Goal: Use online tool/utility: Use online tool/utility

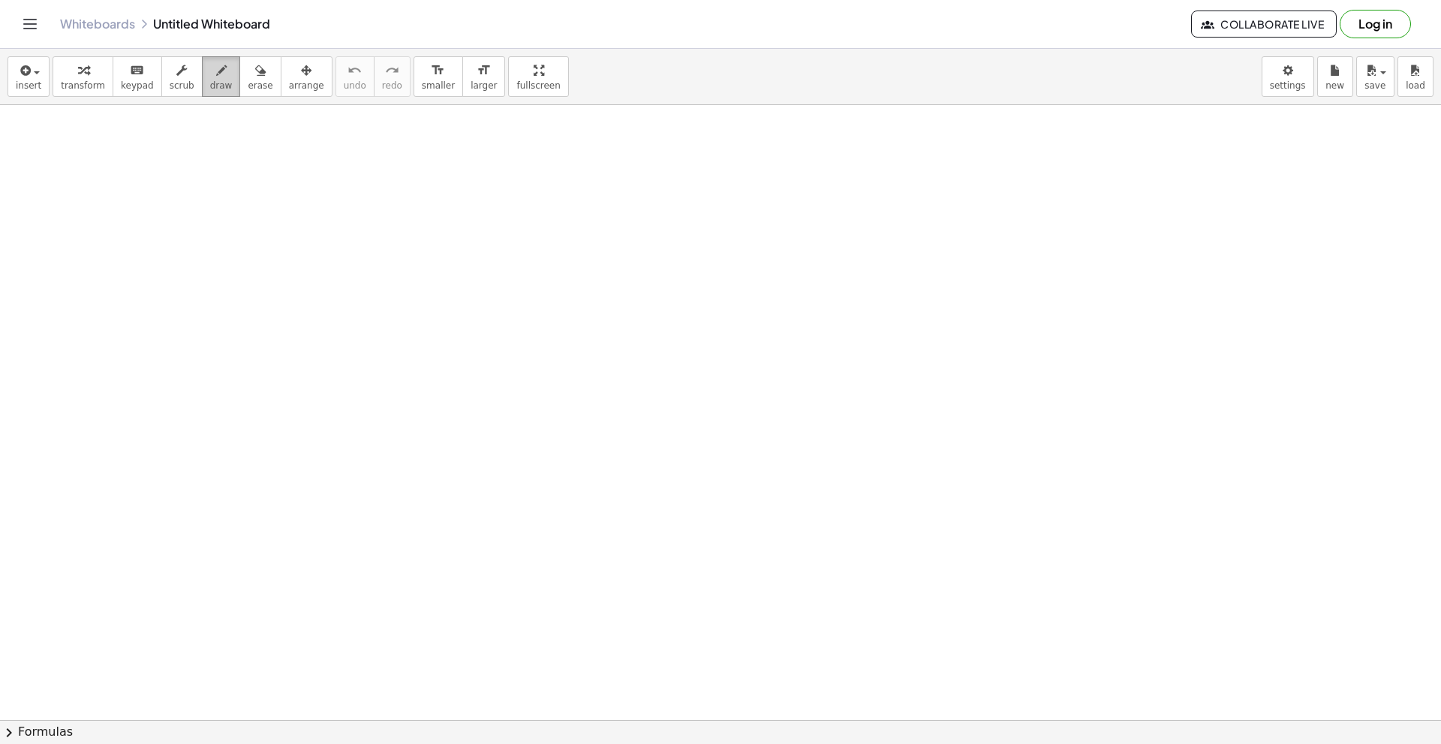
click at [210, 80] on span "draw" at bounding box center [221, 85] width 23 height 11
drag, startPoint x: 111, startPoint y: 146, endPoint x: 204, endPoint y: 174, distance: 97.3
click at [248, 83] on span "erase" at bounding box center [260, 85] width 25 height 11
drag, startPoint x: 203, startPoint y: 170, endPoint x: 101, endPoint y: 176, distance: 102.2
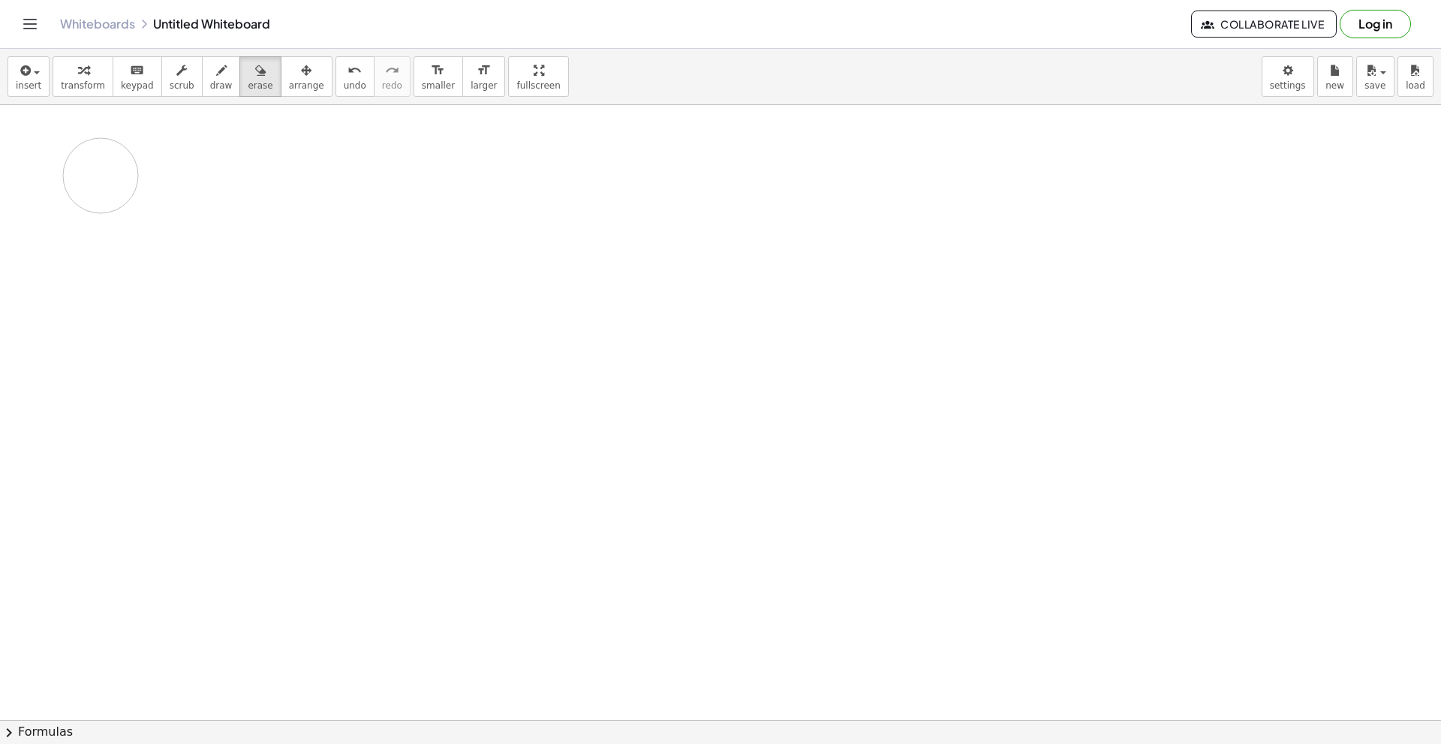
click at [131, 90] on span "keypad" at bounding box center [137, 85] width 33 height 11
click at [126, 89] on span "keypad" at bounding box center [137, 85] width 33 height 11
click at [15, 82] on button "insert" at bounding box center [29, 76] width 42 height 41
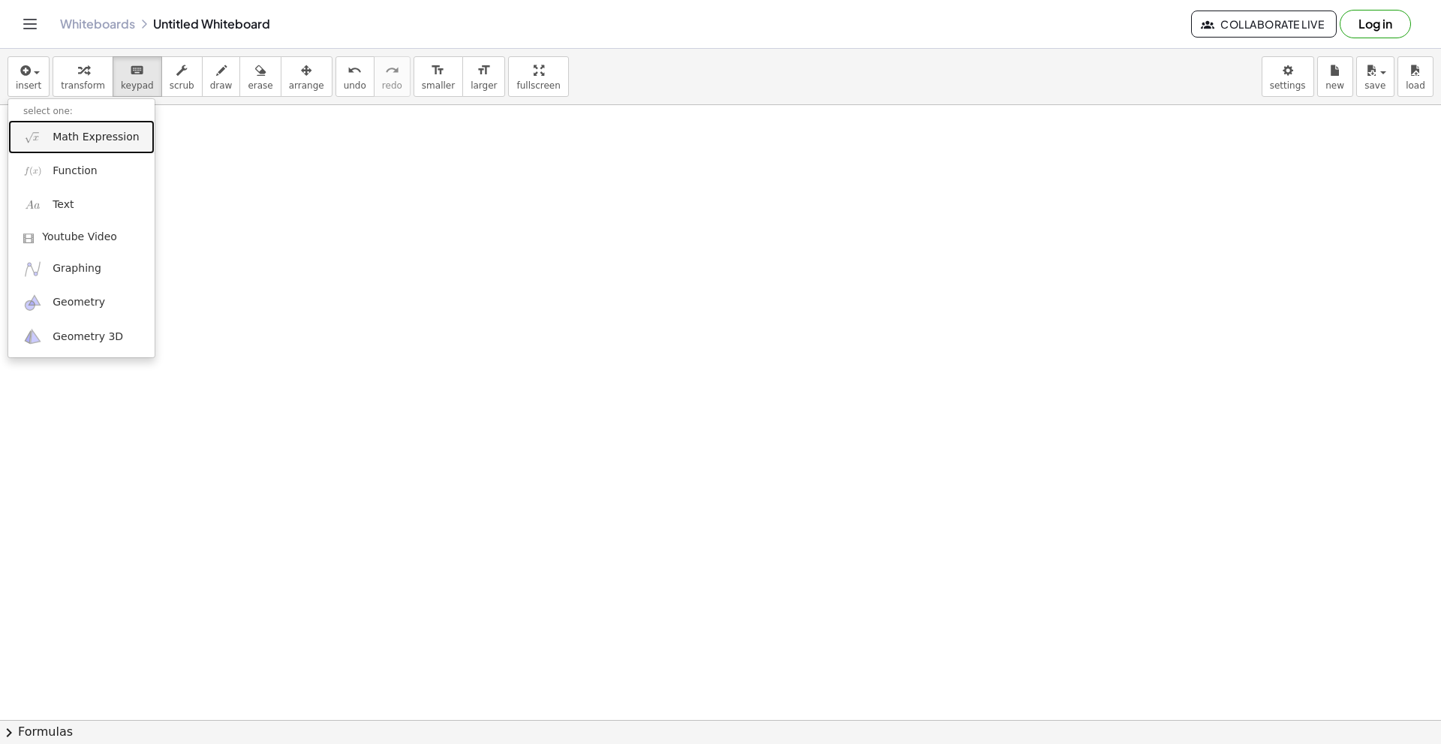
click at [85, 137] on span "Math Expression" at bounding box center [96, 137] width 86 height 15
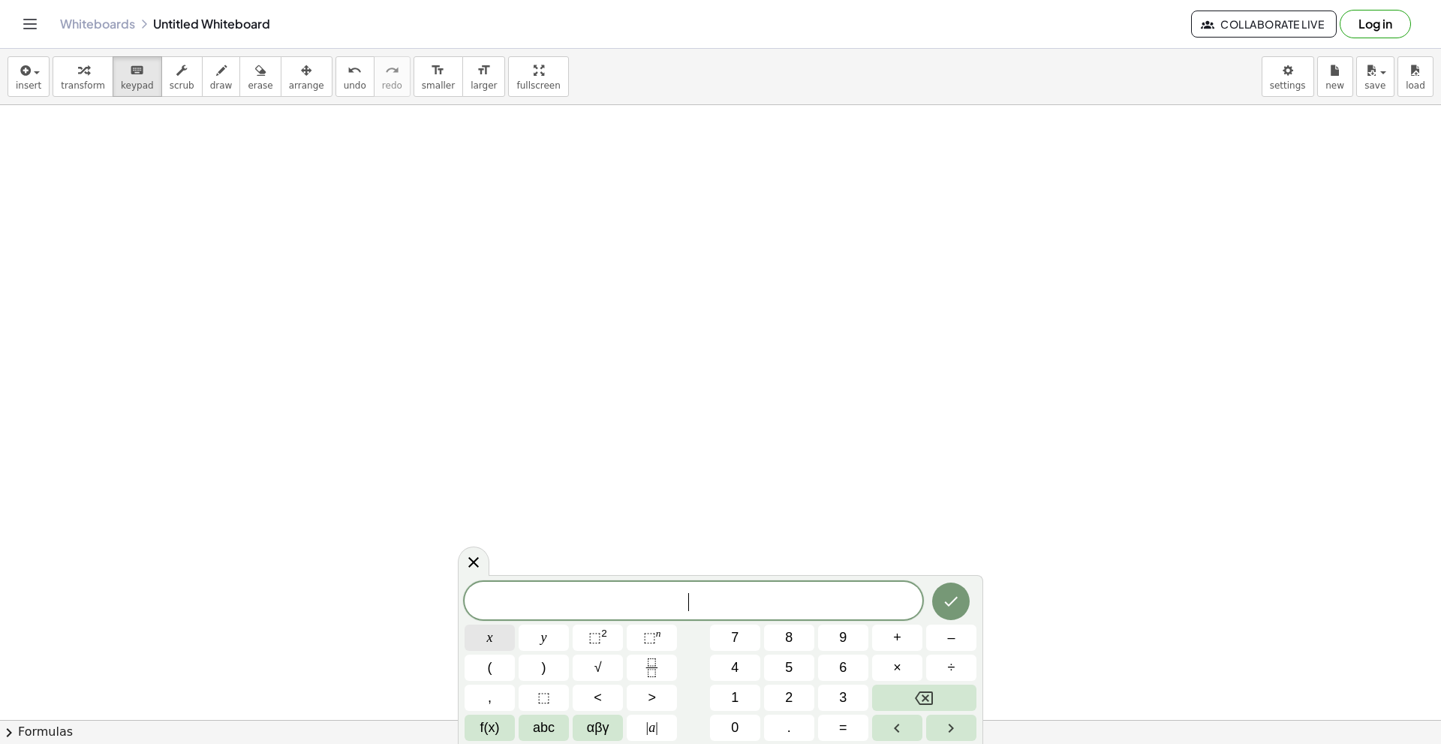
click at [492, 642] on span "x" at bounding box center [490, 637] width 6 height 20
click at [663, 639] on button "⬚ n" at bounding box center [652, 637] width 50 height 26
click at [748, 665] on button "4" at bounding box center [735, 667] width 50 height 26
click at [906, 638] on button "+" at bounding box center [897, 637] width 50 height 26
drag, startPoint x: 907, startPoint y: 621, endPoint x: 902, endPoint y: 632, distance: 11.4
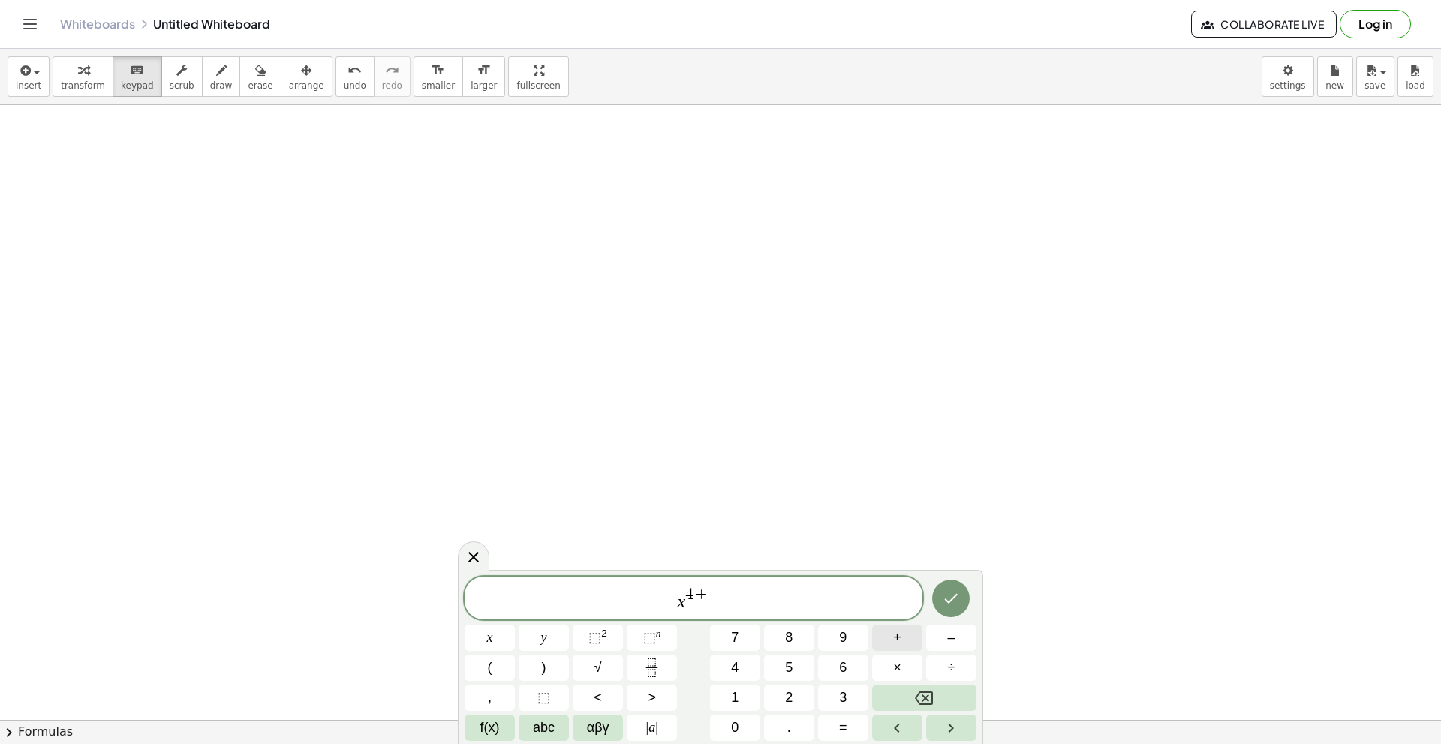
click at [902, 632] on div "****** x 4 + x y ⬚ 2 ⬚ n 7 8 9 + – ( ) √ 4 5 6 × ÷ , ⬚ < > 1 2 3 f(x) abc αβγ |…" at bounding box center [721, 658] width 512 height 164
click at [898, 721] on icon "Left arrow" at bounding box center [897, 728] width 18 height 18
click at [950, 724] on icon "Right arrow" at bounding box center [951, 728] width 5 height 9
click at [948, 694] on button "Backspace" at bounding box center [924, 698] width 104 height 26
click at [941, 718] on button "Right arrow" at bounding box center [951, 728] width 50 height 26
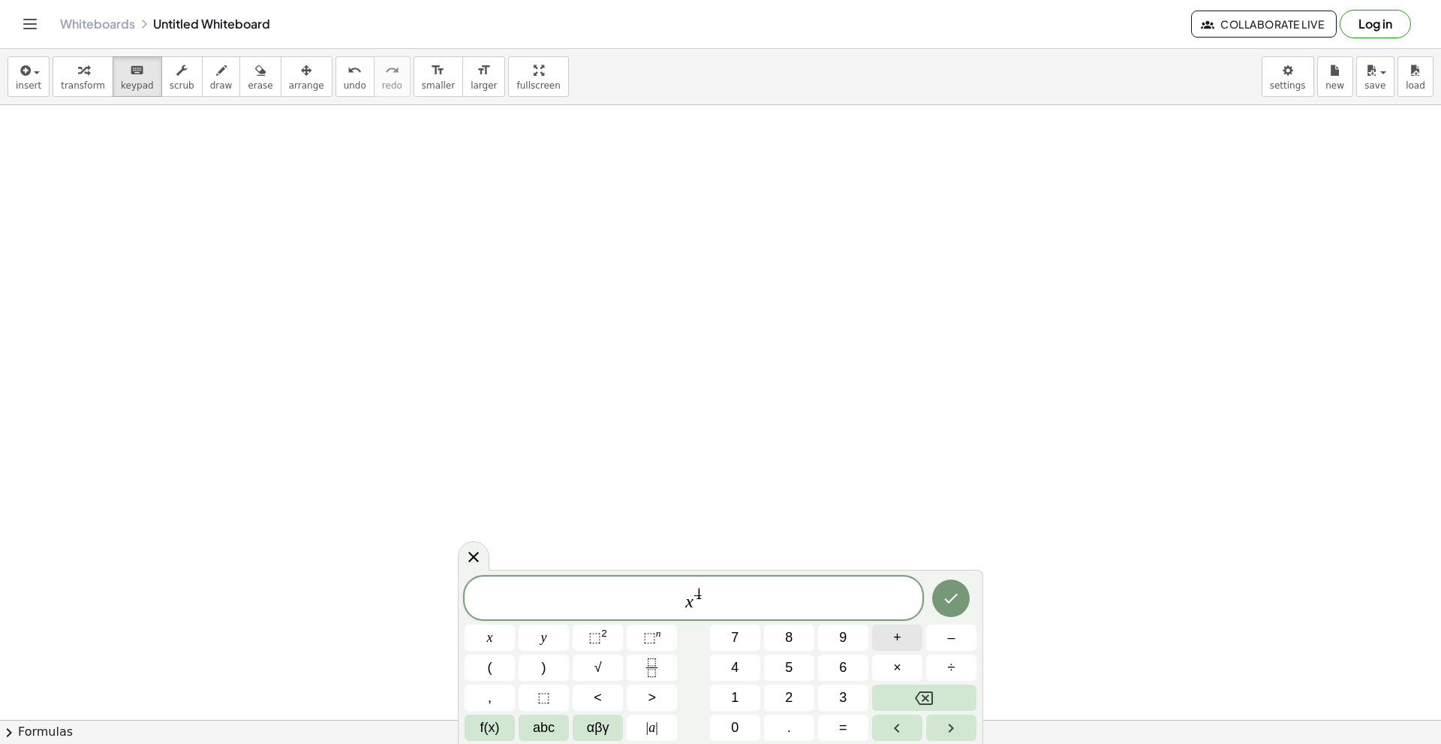
click at [911, 640] on button "+" at bounding box center [897, 637] width 50 height 26
click at [504, 637] on button "x" at bounding box center [490, 637] width 50 height 26
click at [656, 637] on sup "n" at bounding box center [658, 632] width 5 height 11
click at [840, 696] on span "3" at bounding box center [843, 698] width 8 height 20
click at [953, 731] on icon "Right arrow" at bounding box center [951, 728] width 18 height 18
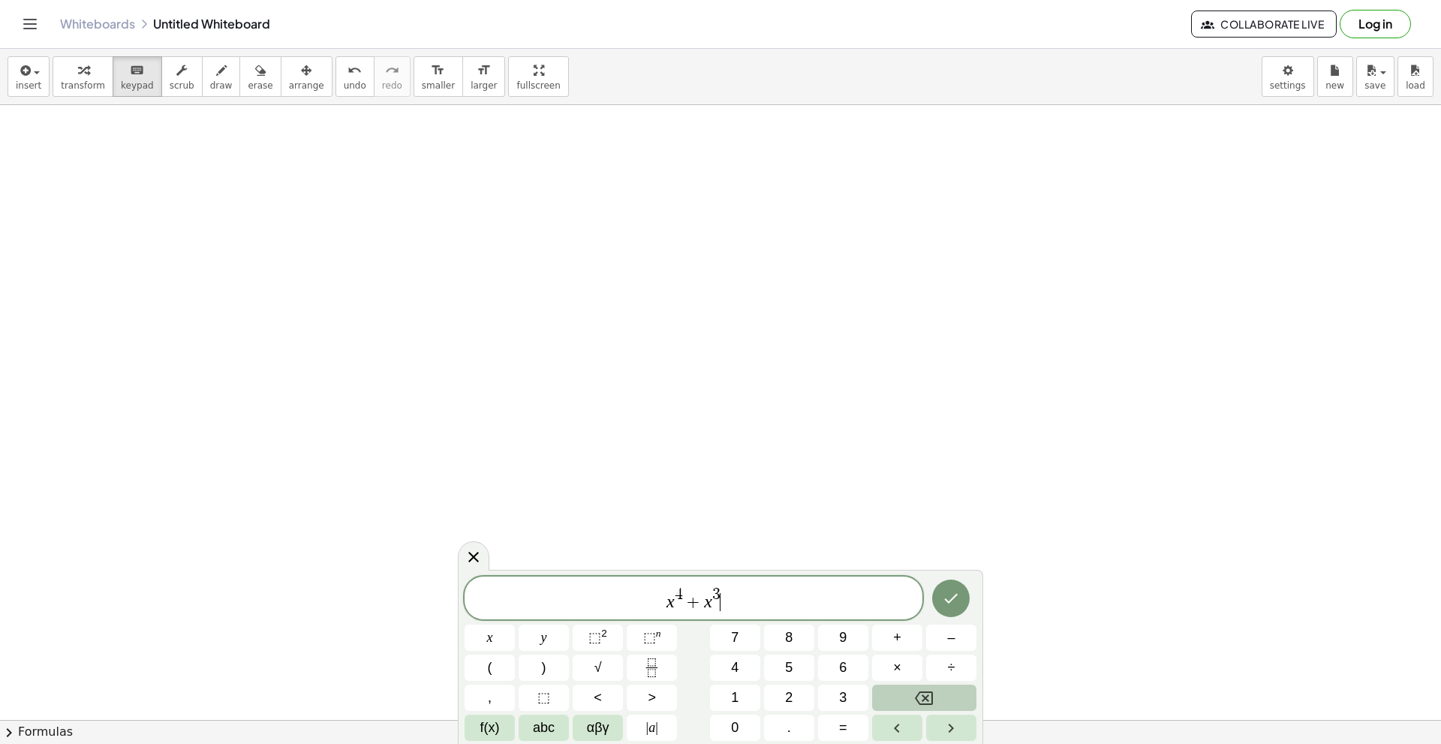
click at [936, 695] on button "Backspace" at bounding box center [924, 698] width 104 height 26
click at [934, 697] on button "Backspace" at bounding box center [924, 698] width 104 height 26
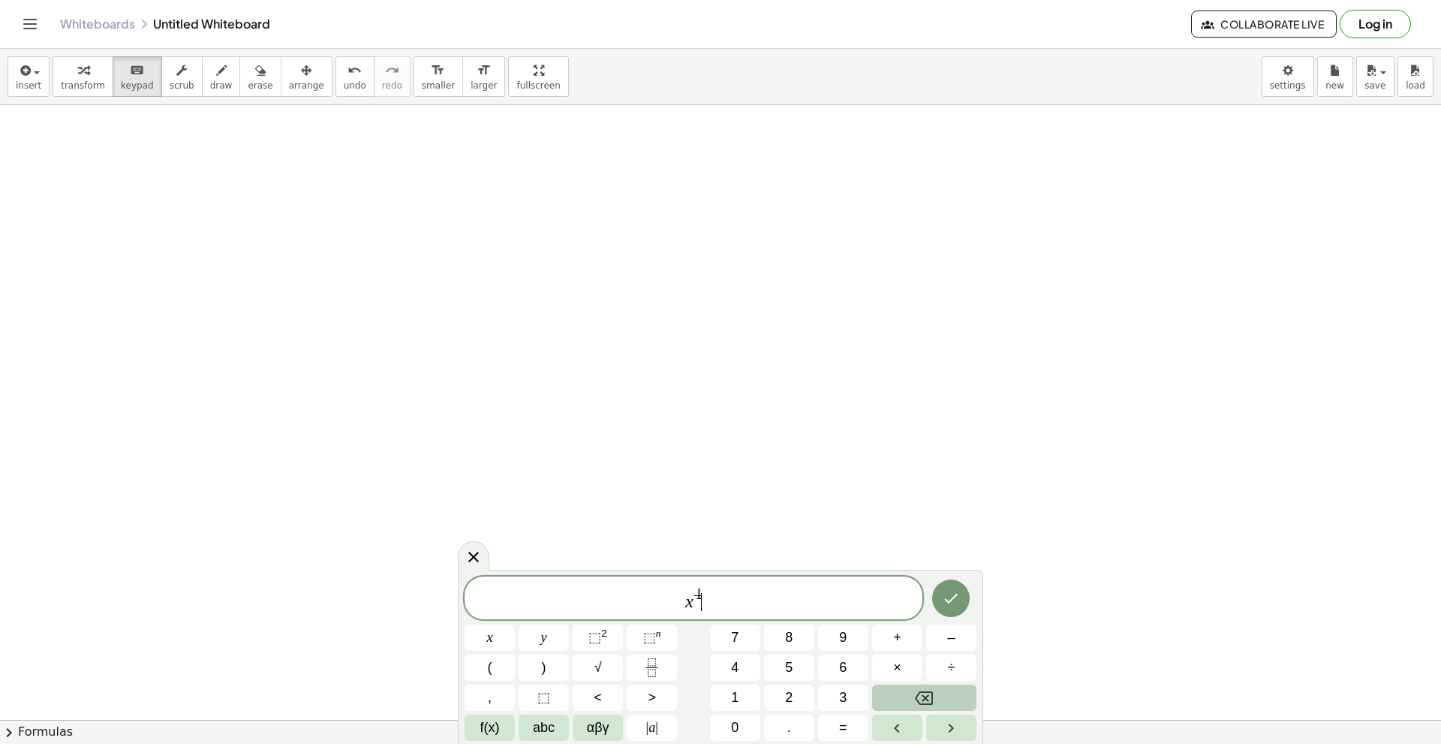
click at [934, 697] on button "Backspace" at bounding box center [924, 698] width 104 height 26
click at [933, 697] on icon "Backspace" at bounding box center [924, 698] width 18 height 14
click at [931, 697] on icon "Backspace" at bounding box center [924, 698] width 18 height 18
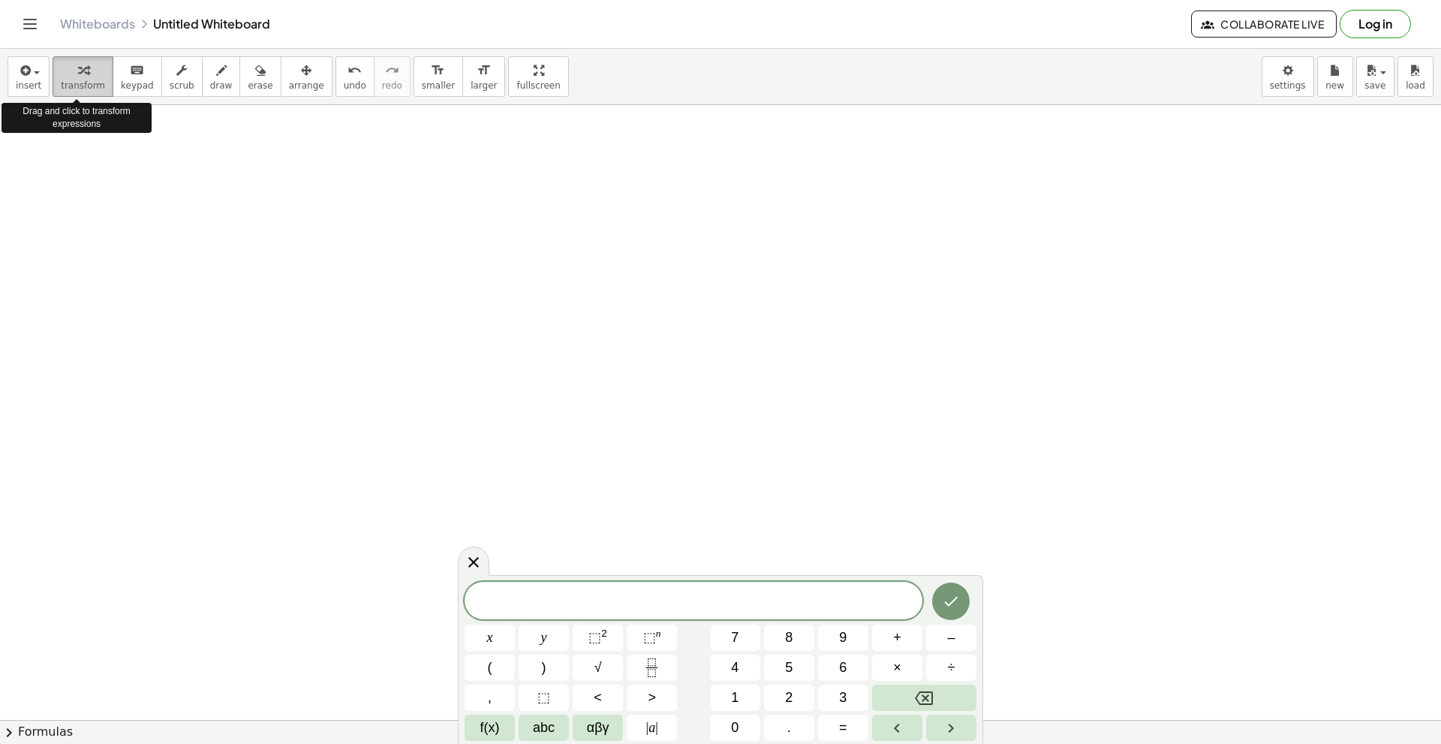
click at [85, 87] on span "transform" at bounding box center [83, 85] width 44 height 11
click at [134, 86] on span "keypad" at bounding box center [137, 85] width 33 height 11
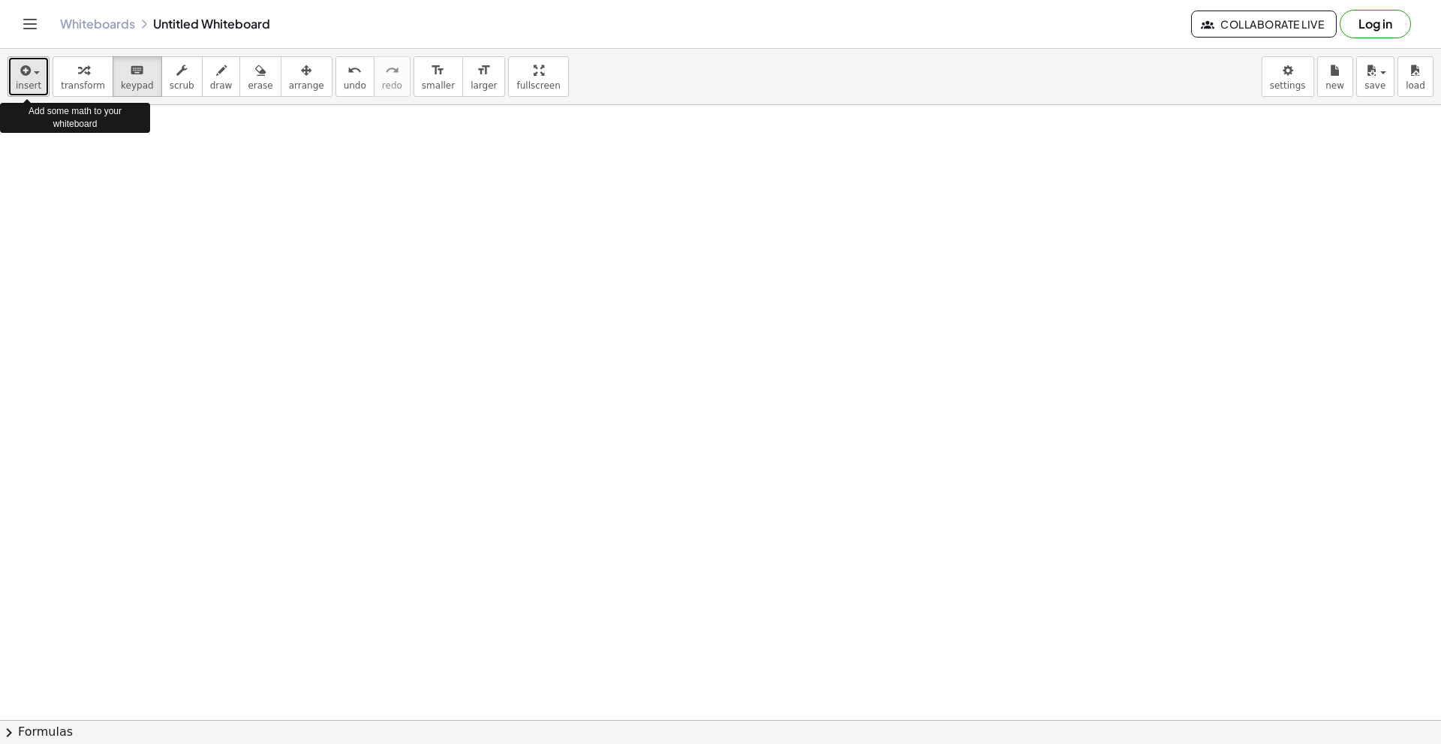
click at [14, 83] on button "insert" at bounding box center [29, 76] width 42 height 41
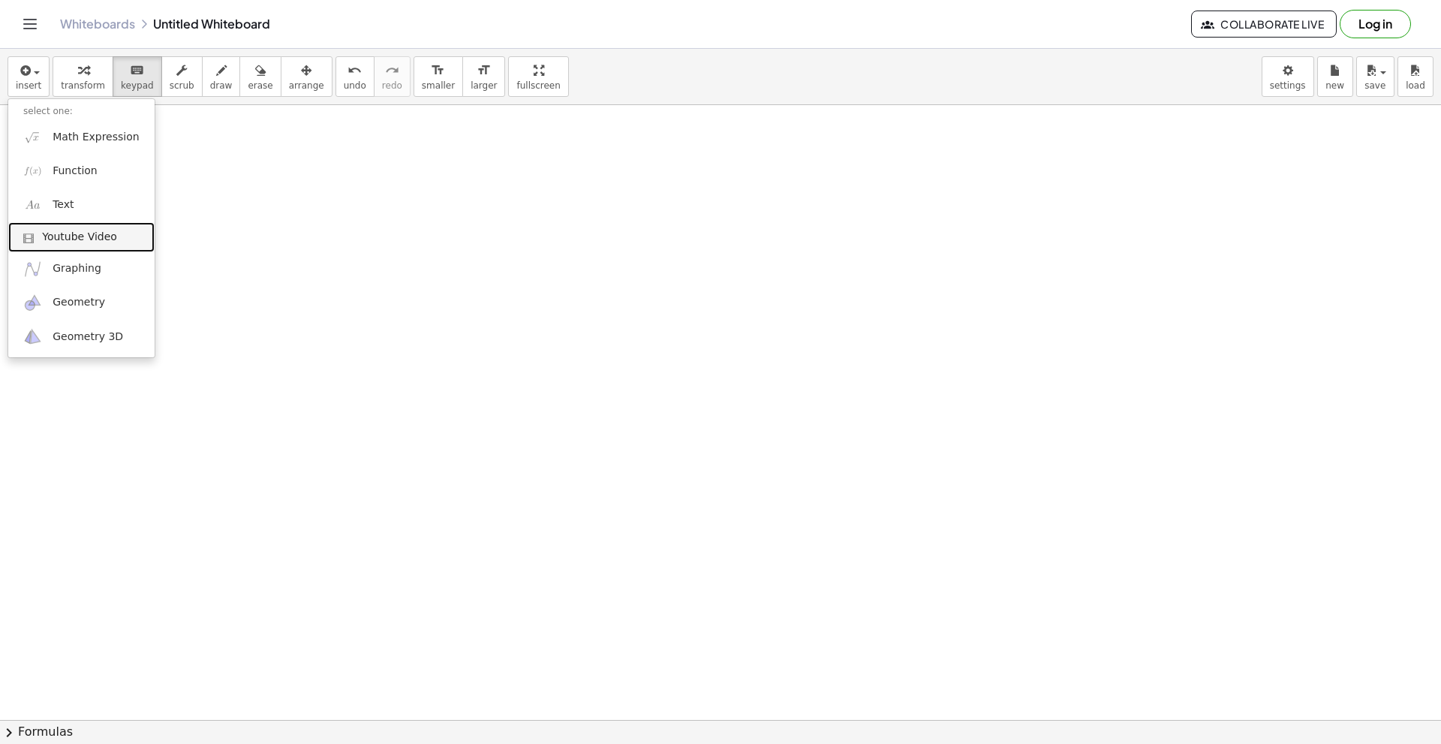
click at [63, 231] on span "Youtube Video" at bounding box center [79, 237] width 75 height 15
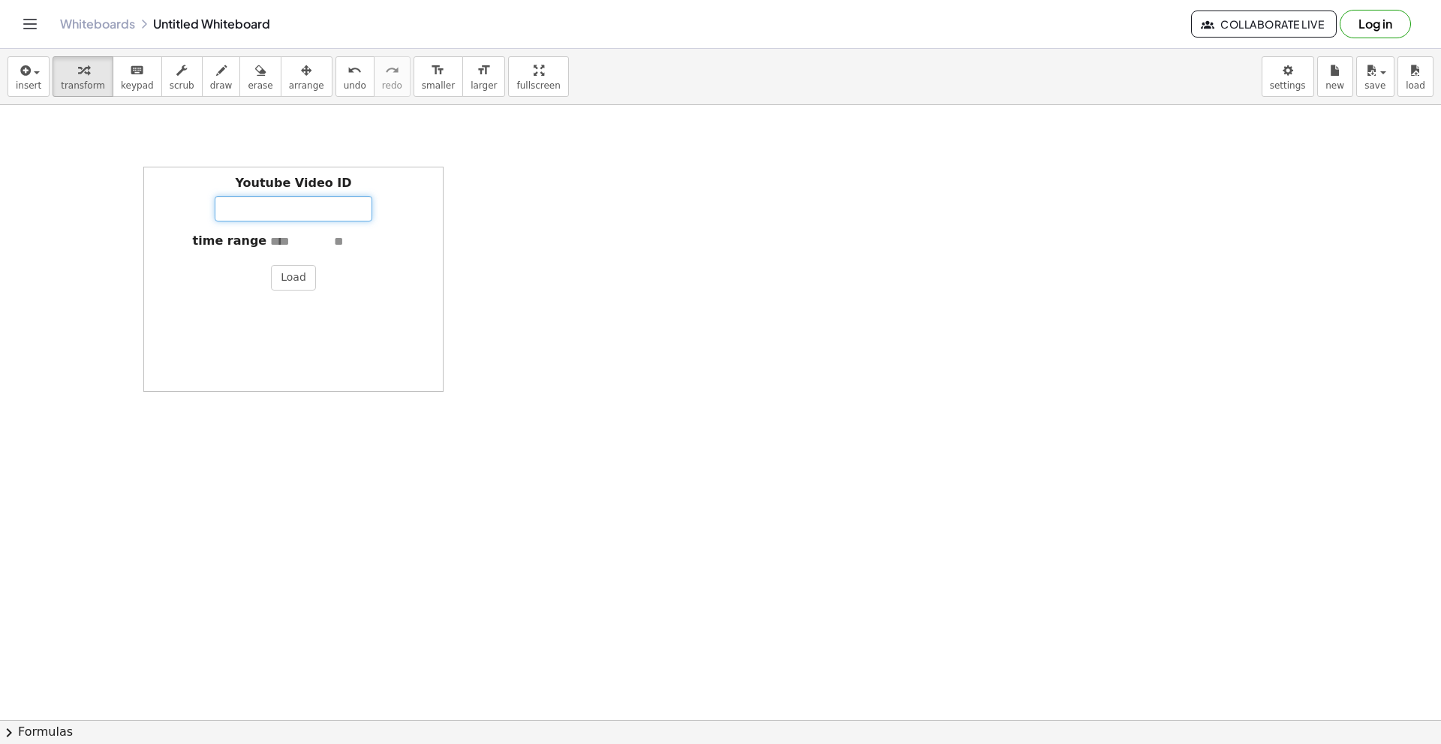
click at [266, 218] on input "Youtube Video ID" at bounding box center [294, 209] width 158 height 26
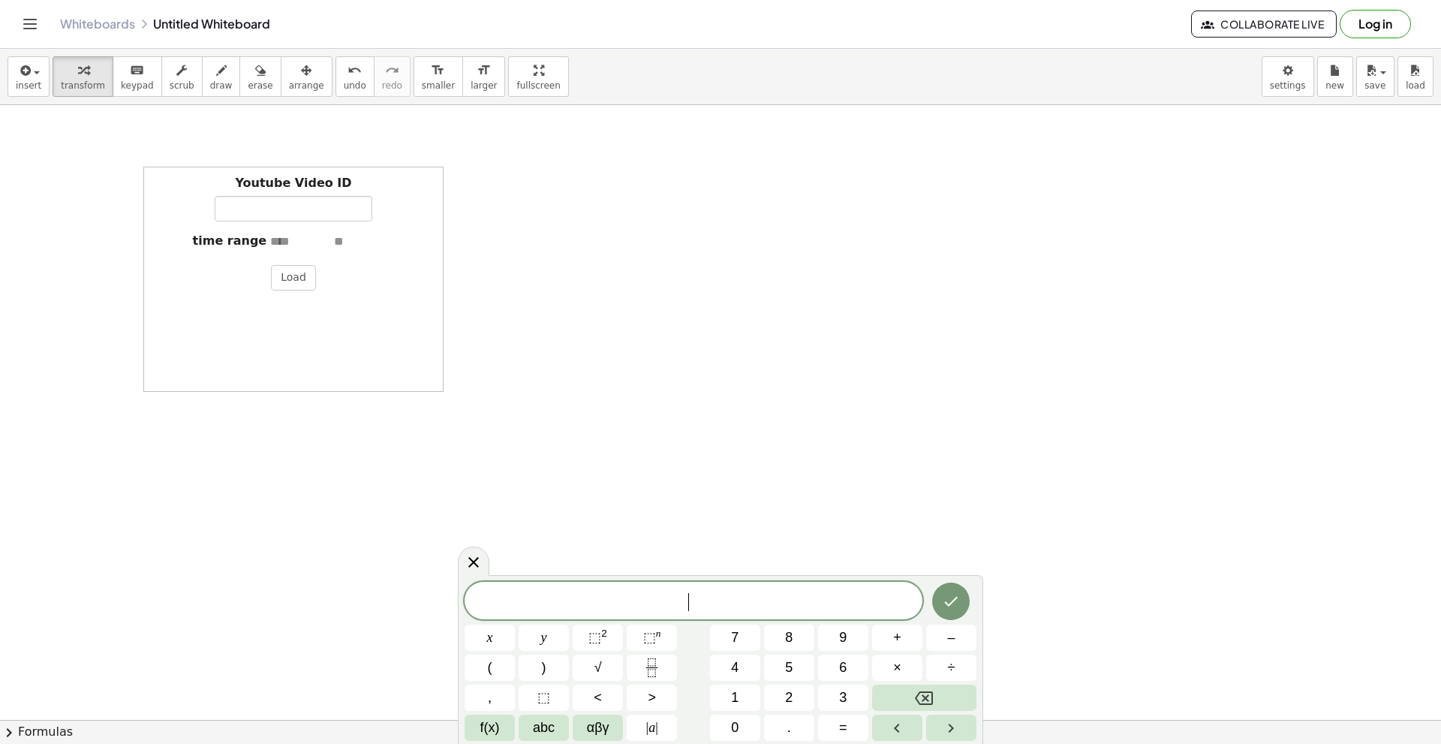
scroll to position [1, 0]
click at [299, 205] on input "Youtube Video ID" at bounding box center [294, 209] width 158 height 26
paste input "**********"
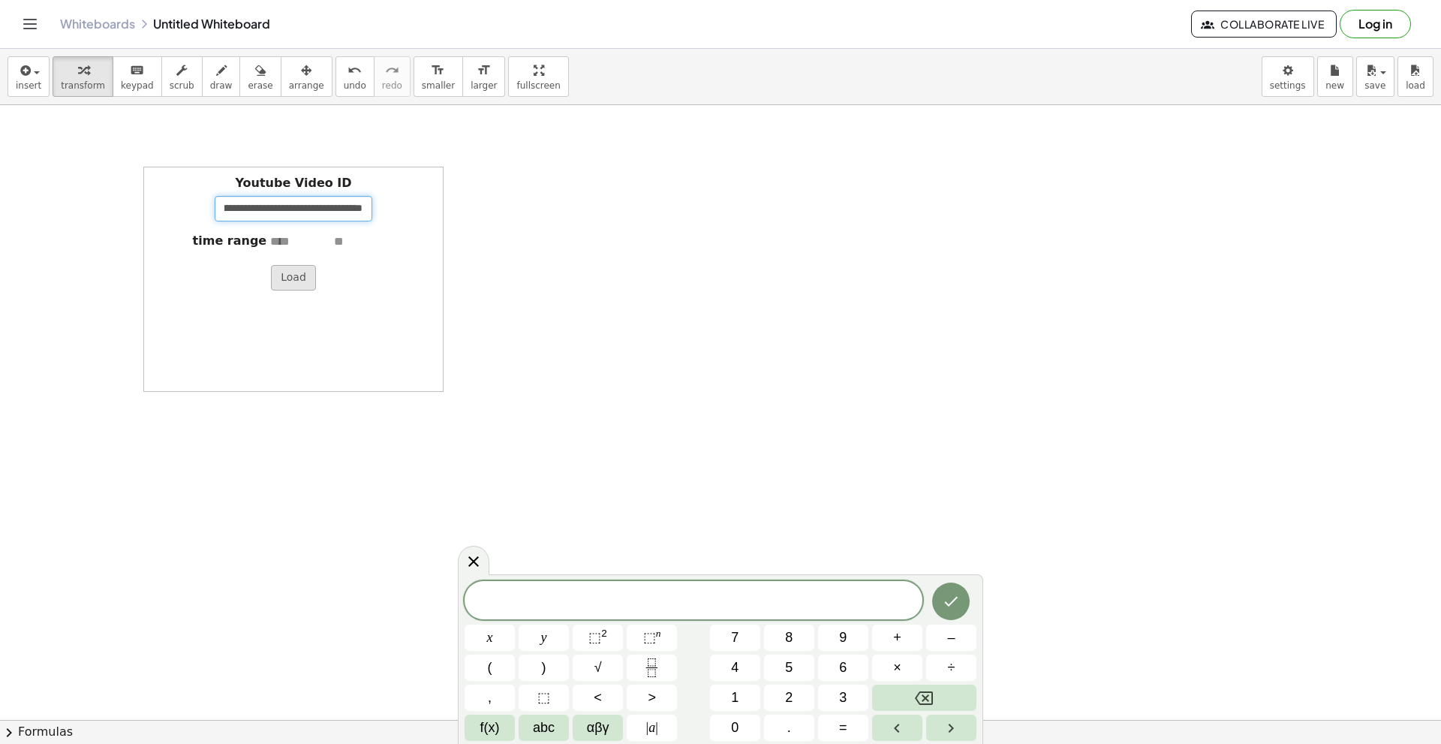
type input "**********"
click at [303, 281] on button "Load" at bounding box center [293, 278] width 45 height 26
click at [344, 86] on span "undo" at bounding box center [355, 85] width 23 height 11
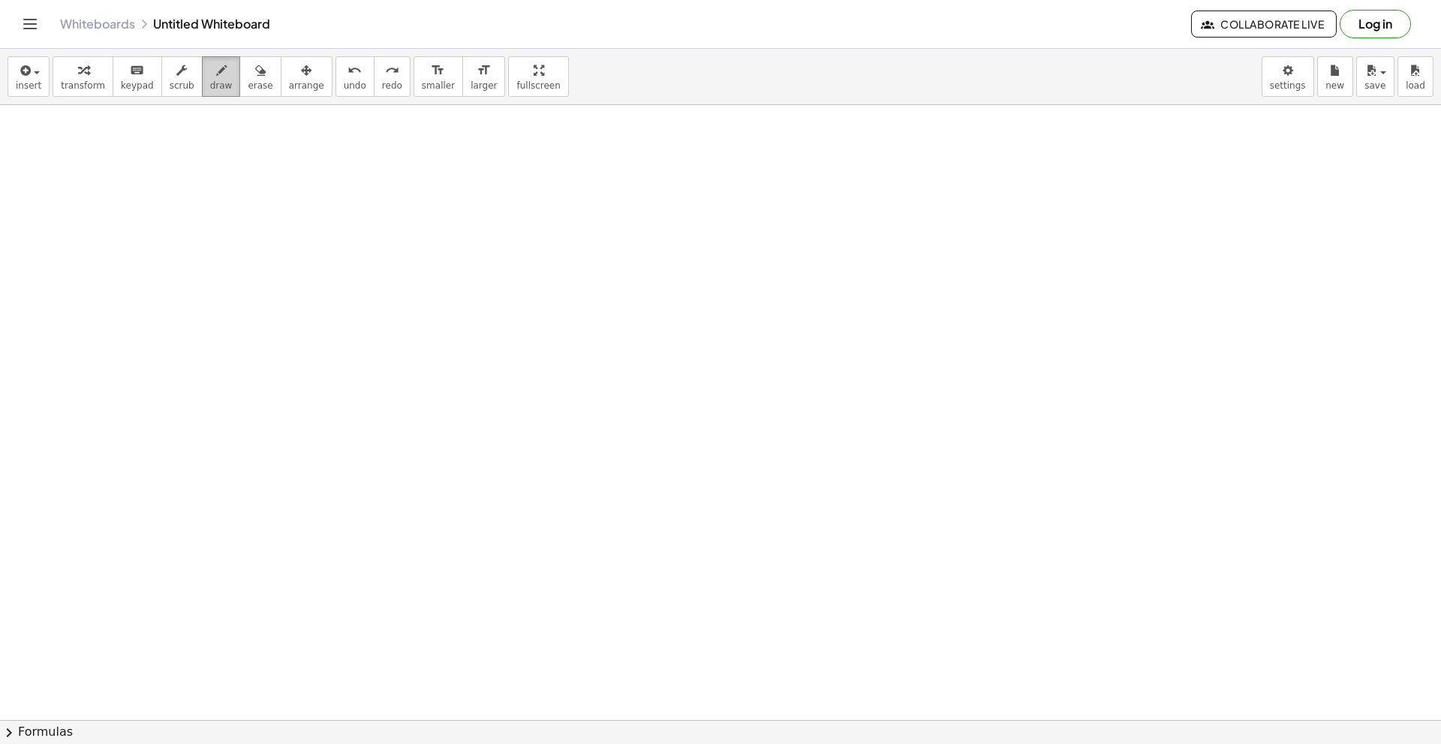
click at [210, 86] on span "draw" at bounding box center [221, 85] width 23 height 11
drag, startPoint x: 102, startPoint y: 203, endPoint x: 89, endPoint y: 230, distance: 29.2
drag, startPoint x: 133, startPoint y: 224, endPoint x: 178, endPoint y: 246, distance: 50.0
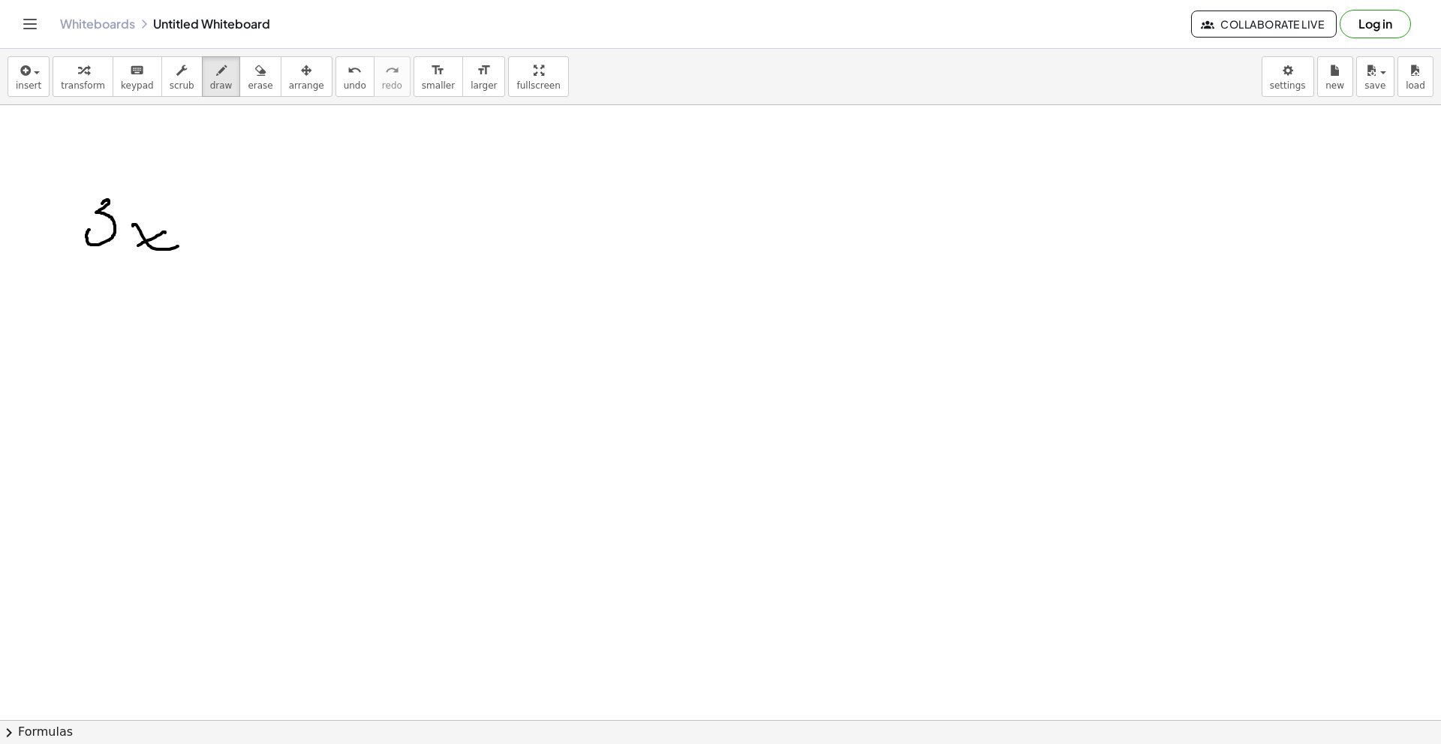
drag, startPoint x: 165, startPoint y: 233, endPoint x: 161, endPoint y: 240, distance: 8.8
drag, startPoint x: 182, startPoint y: 241, endPoint x: 210, endPoint y: 239, distance: 28.6
drag, startPoint x: 200, startPoint y: 232, endPoint x: 200, endPoint y: 244, distance: 12.0
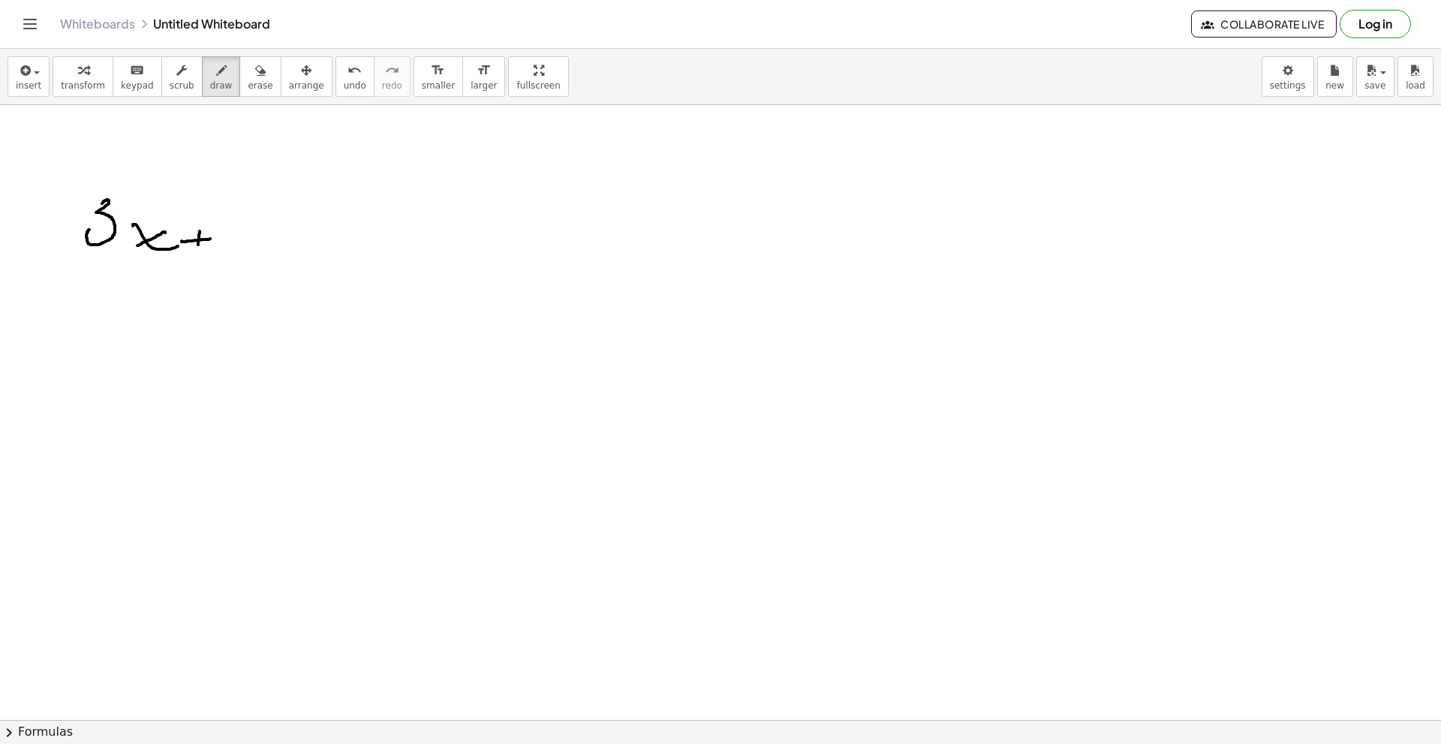
drag, startPoint x: 251, startPoint y: 204, endPoint x: 267, endPoint y: 241, distance: 40.3
drag, startPoint x: 273, startPoint y: 238, endPoint x: 308, endPoint y: 239, distance: 35.3
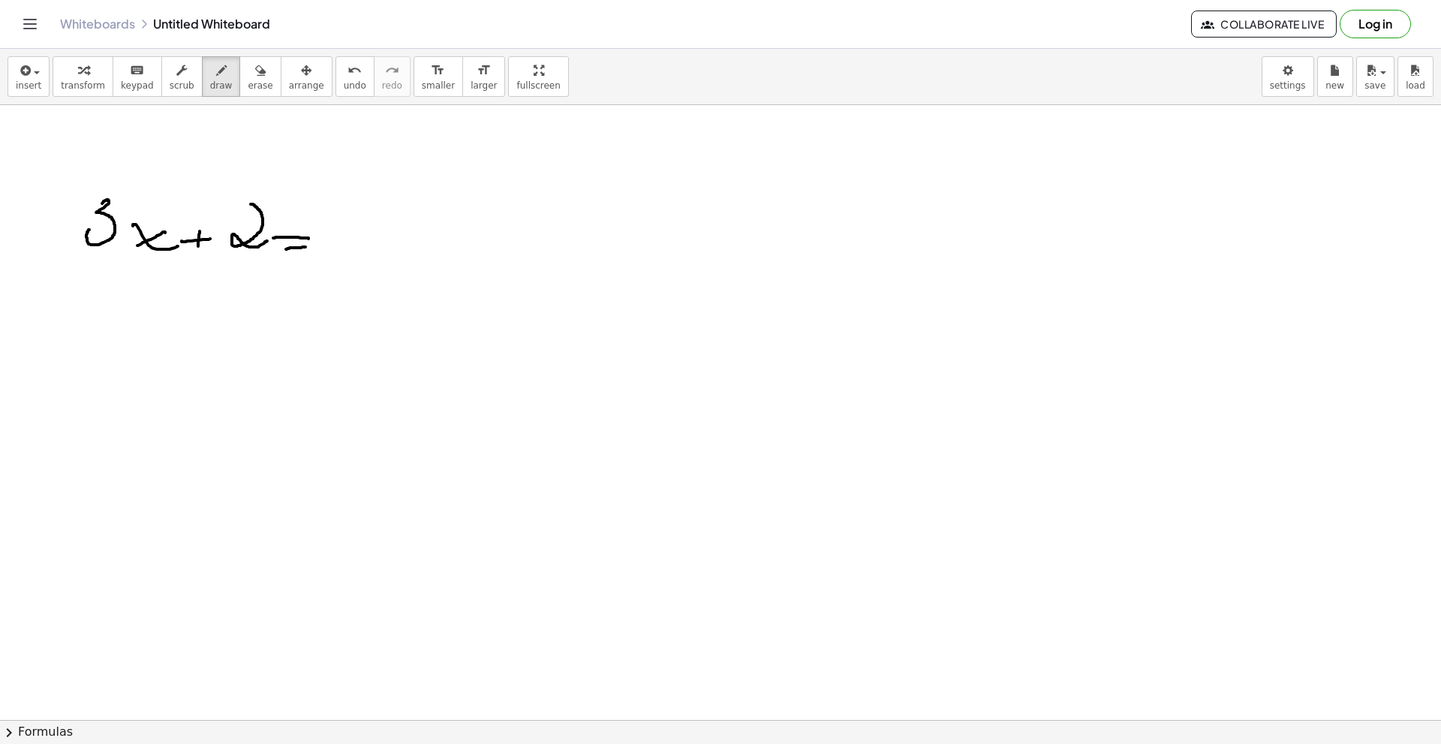
drag, startPoint x: 287, startPoint y: 249, endPoint x: 305, endPoint y: 247, distance: 18.9
drag, startPoint x: 353, startPoint y: 198, endPoint x: 335, endPoint y: 251, distance: 55.5
drag, startPoint x: 173, startPoint y: 287, endPoint x: 197, endPoint y: 302, distance: 28.6
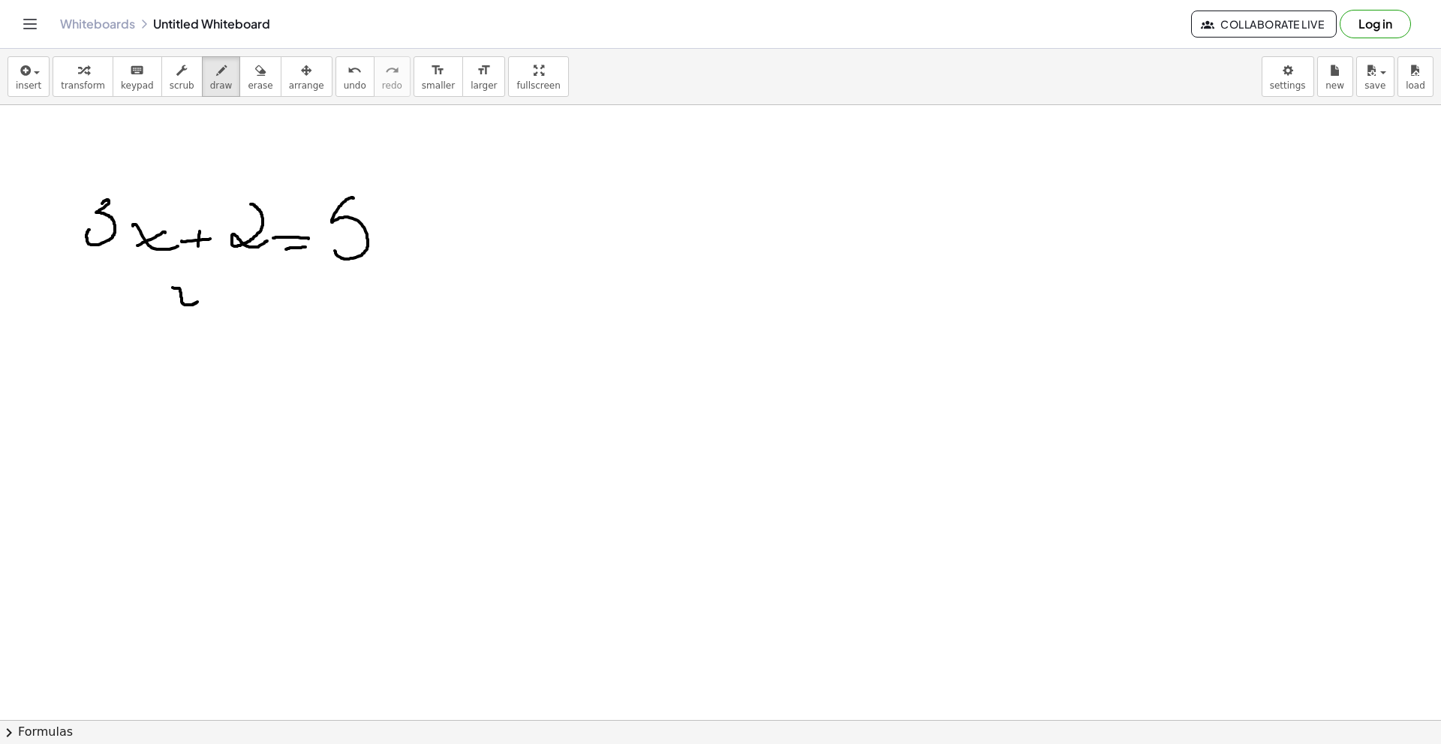
drag, startPoint x: 193, startPoint y: 289, endPoint x: 173, endPoint y: 302, distance: 24.4
drag, startPoint x: 142, startPoint y: 273, endPoint x: 136, endPoint y: 298, distance: 25.5
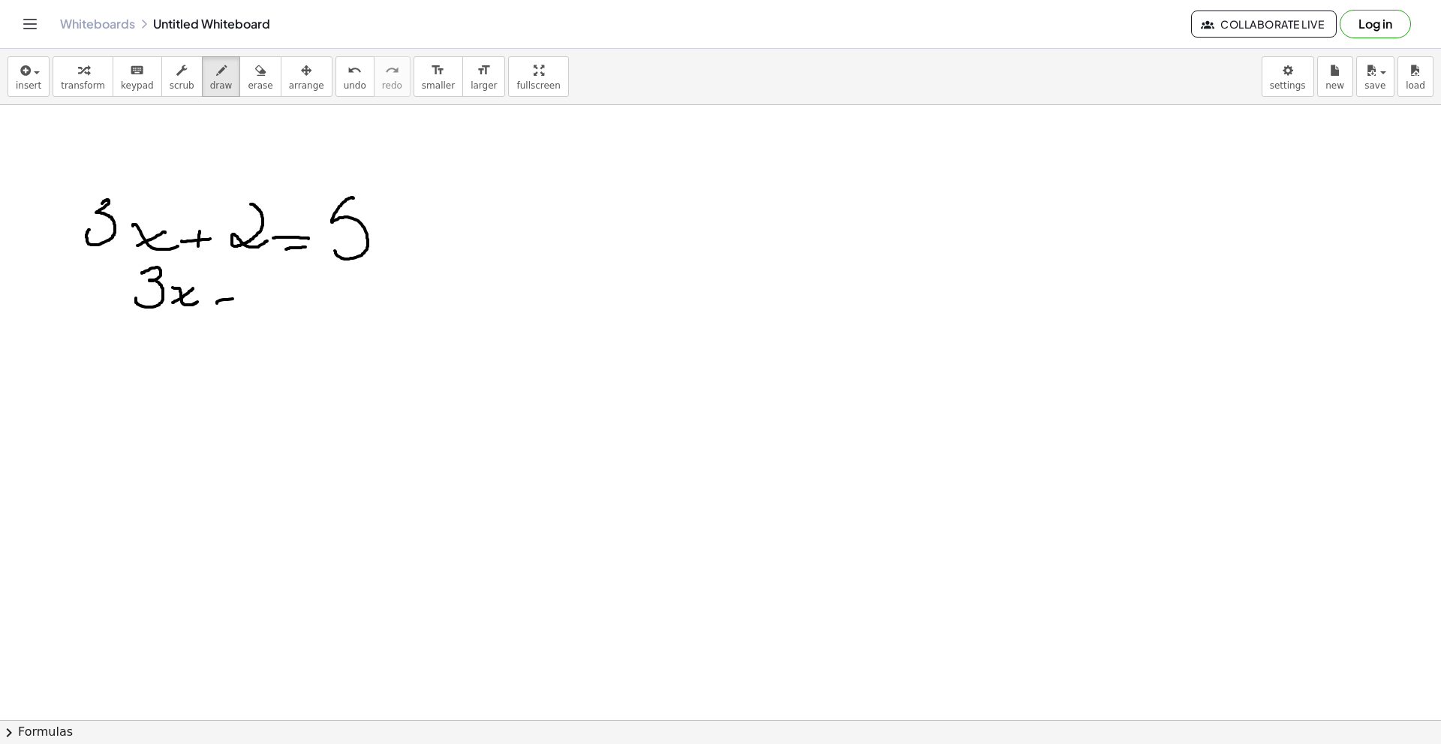
drag, startPoint x: 217, startPoint y: 303, endPoint x: 249, endPoint y: 299, distance: 32.6
drag, startPoint x: 227, startPoint y: 288, endPoint x: 254, endPoint y: 287, distance: 27.8
drag, startPoint x: 308, startPoint y: 293, endPoint x: 274, endPoint y: 311, distance: 37.9
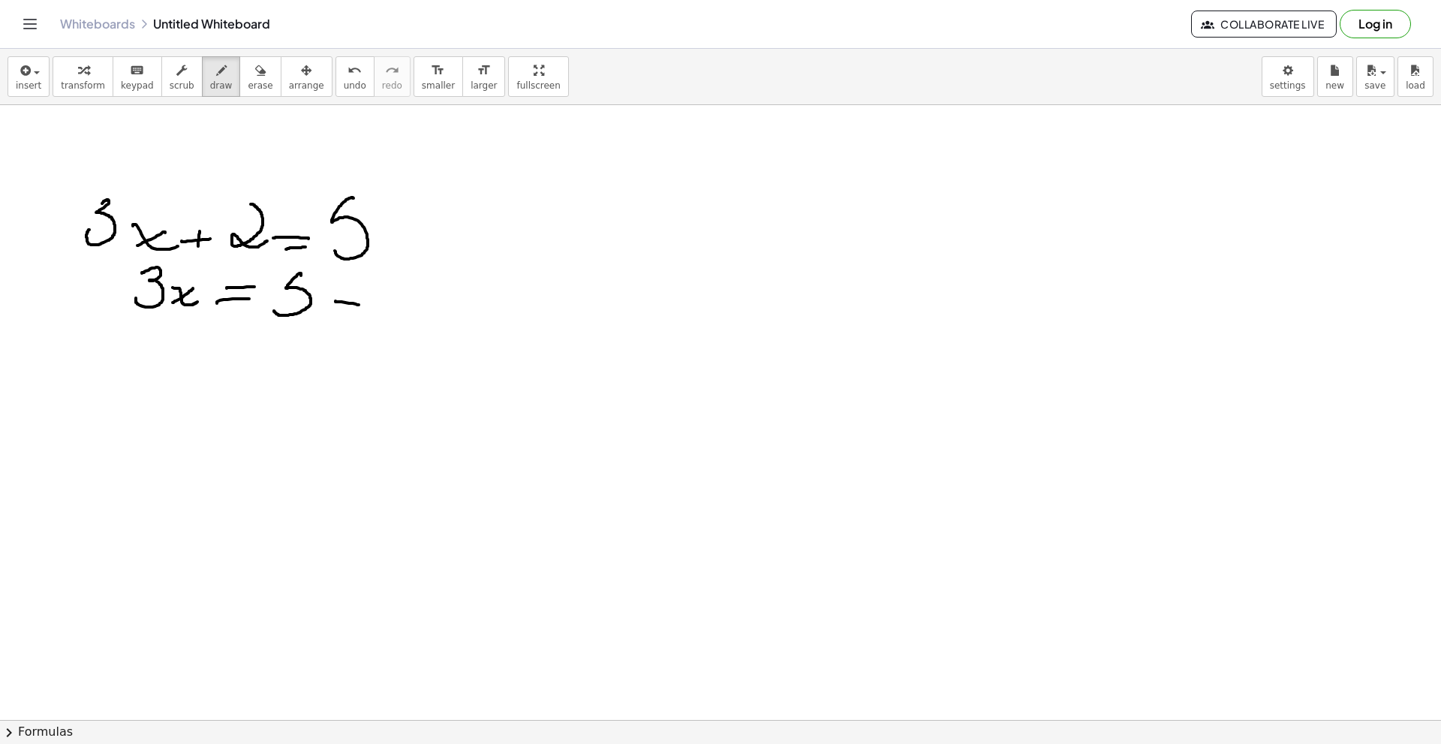
drag, startPoint x: 336, startPoint y: 301, endPoint x: 359, endPoint y: 305, distance: 23.6
drag, startPoint x: 390, startPoint y: 280, endPoint x: 408, endPoint y: 310, distance: 35.4
drag, startPoint x: 145, startPoint y: 332, endPoint x: 123, endPoint y: 353, distance: 30.3
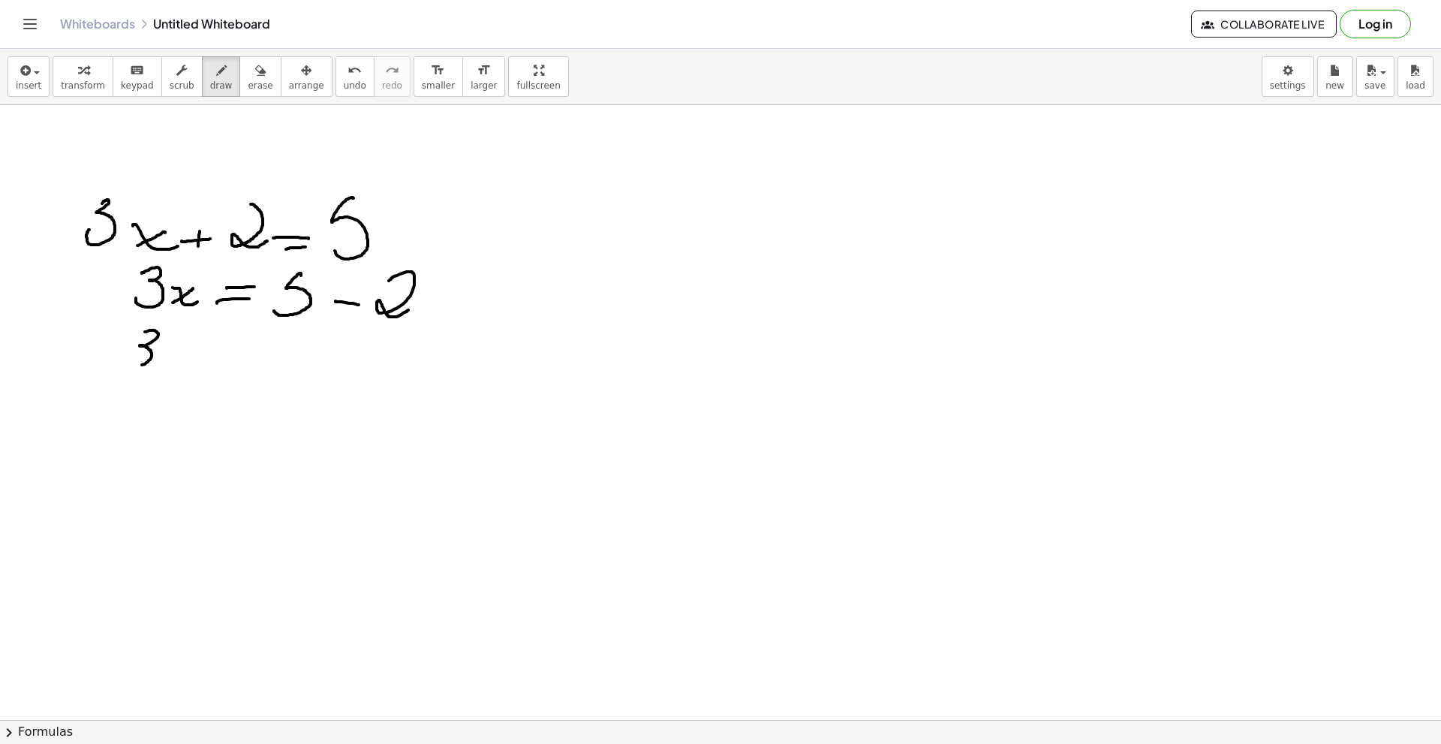
drag, startPoint x: 167, startPoint y: 351, endPoint x: 207, endPoint y: 363, distance: 41.8
drag, startPoint x: 188, startPoint y: 351, endPoint x: 173, endPoint y: 366, distance: 20.7
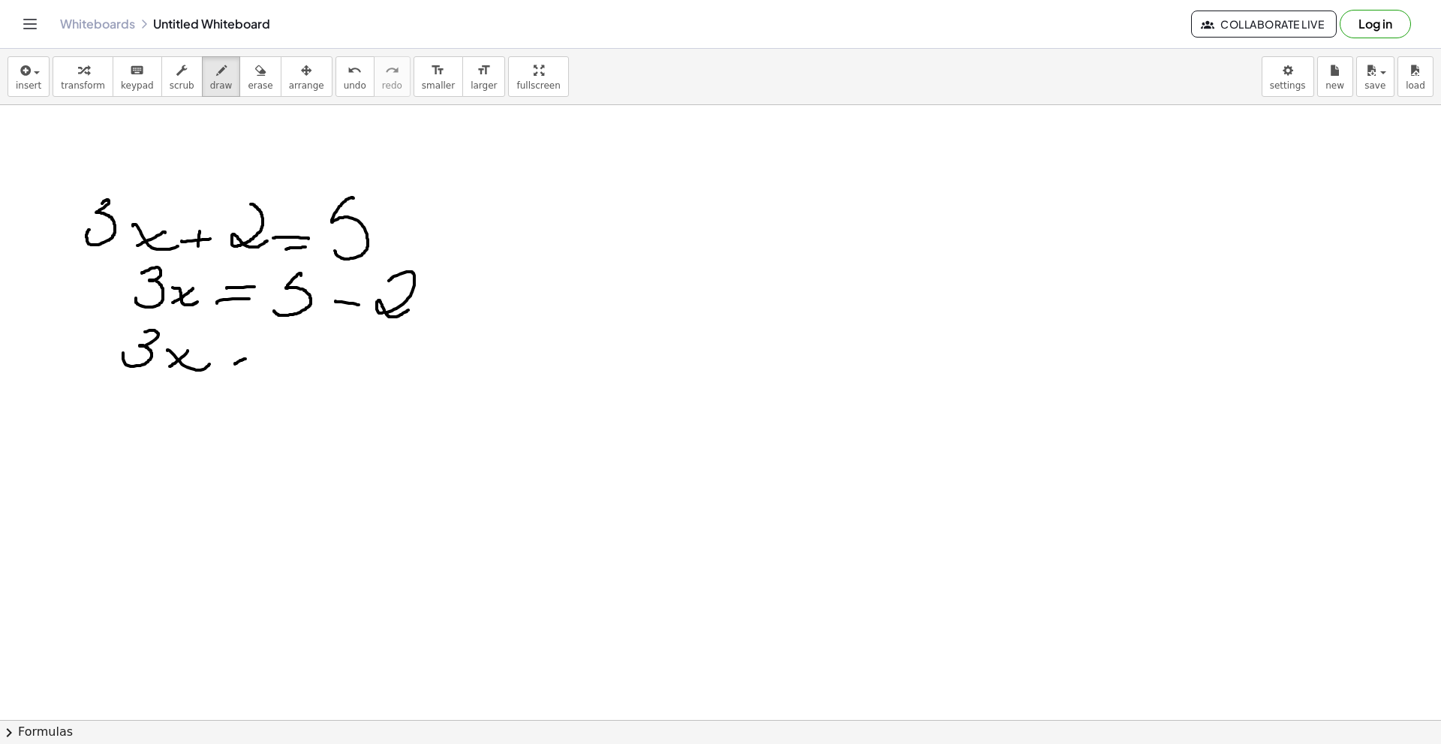
drag, startPoint x: 235, startPoint y: 364, endPoint x: 248, endPoint y: 358, distance: 14.8
drag, startPoint x: 230, startPoint y: 369, endPoint x: 262, endPoint y: 367, distance: 31.6
drag, startPoint x: 240, startPoint y: 361, endPoint x: 263, endPoint y: 356, distance: 23.1
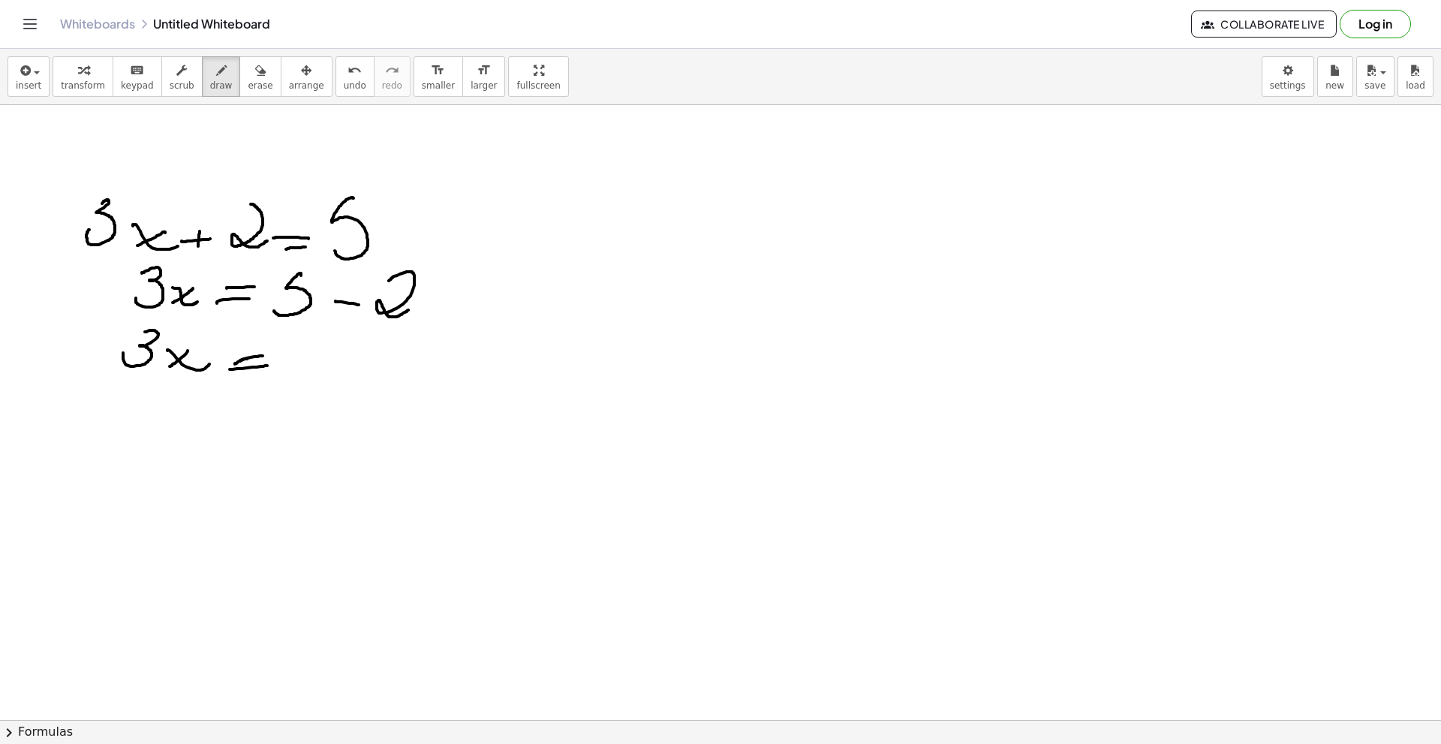
drag, startPoint x: 308, startPoint y: 333, endPoint x: 296, endPoint y: 360, distance: 29.6
drag, startPoint x: 180, startPoint y: 390, endPoint x: 214, endPoint y: 408, distance: 38.3
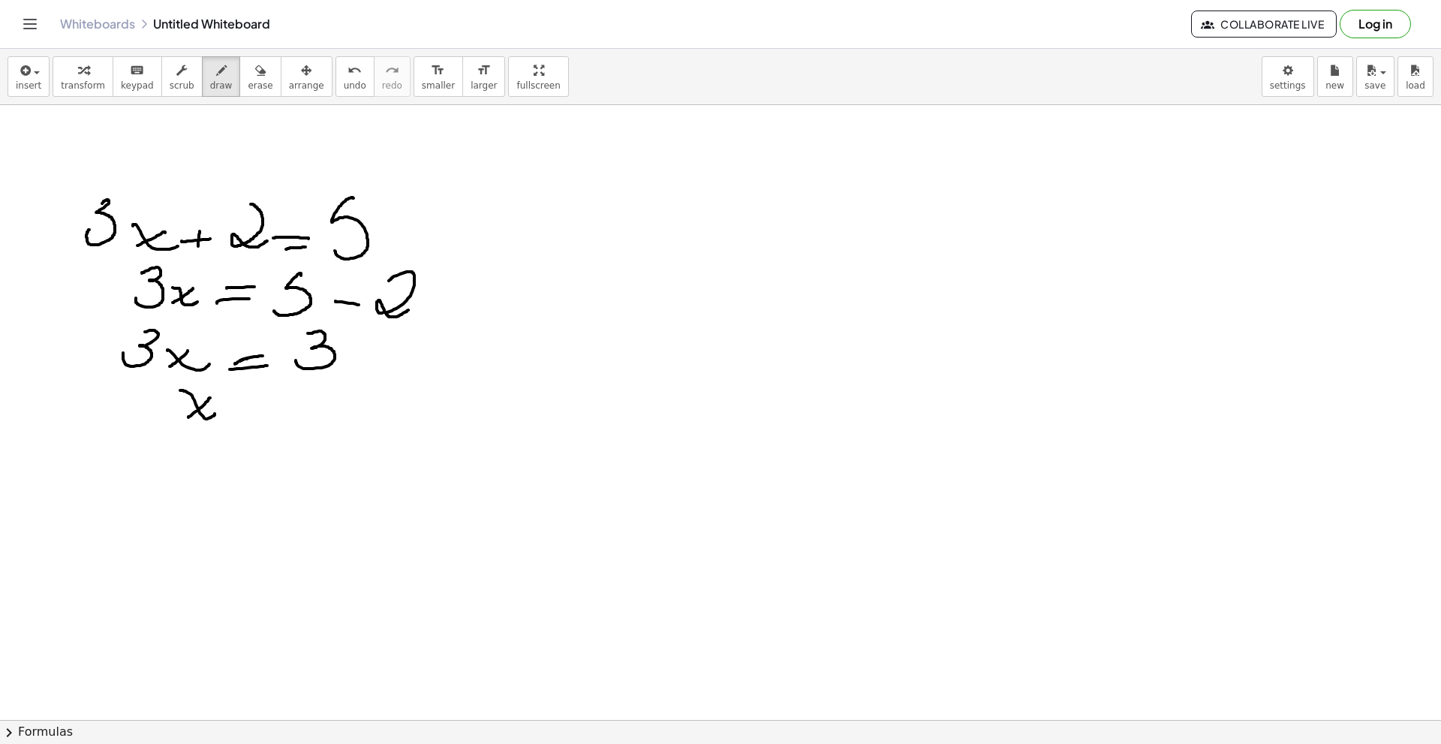
drag, startPoint x: 210, startPoint y: 398, endPoint x: 194, endPoint y: 414, distance: 22.8
drag, startPoint x: 218, startPoint y: 408, endPoint x: 249, endPoint y: 408, distance: 30.8
drag, startPoint x: 218, startPoint y: 412, endPoint x: 245, endPoint y: 414, distance: 26.4
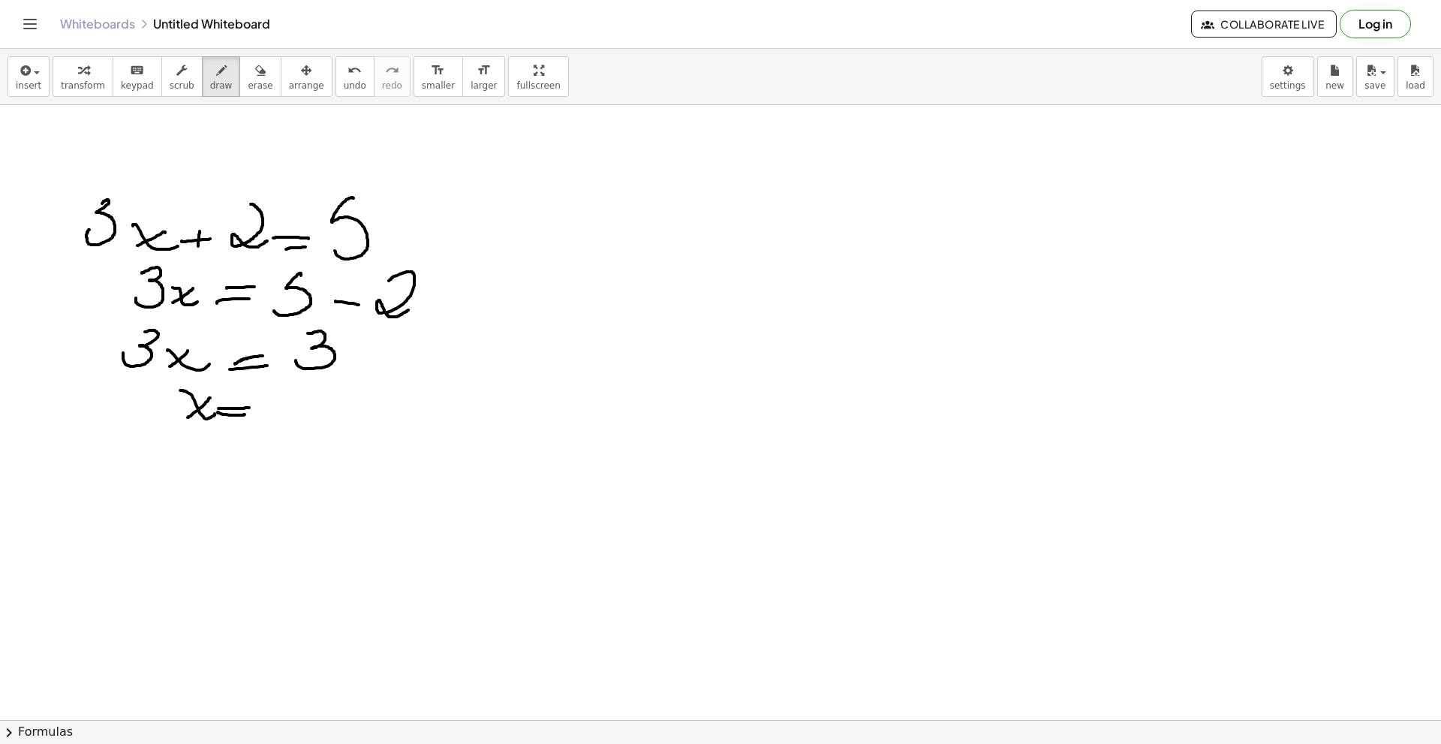
drag, startPoint x: 299, startPoint y: 389, endPoint x: 287, endPoint y: 408, distance: 22.7
drag, startPoint x: 266, startPoint y: 423, endPoint x: 369, endPoint y: 425, distance: 102.9
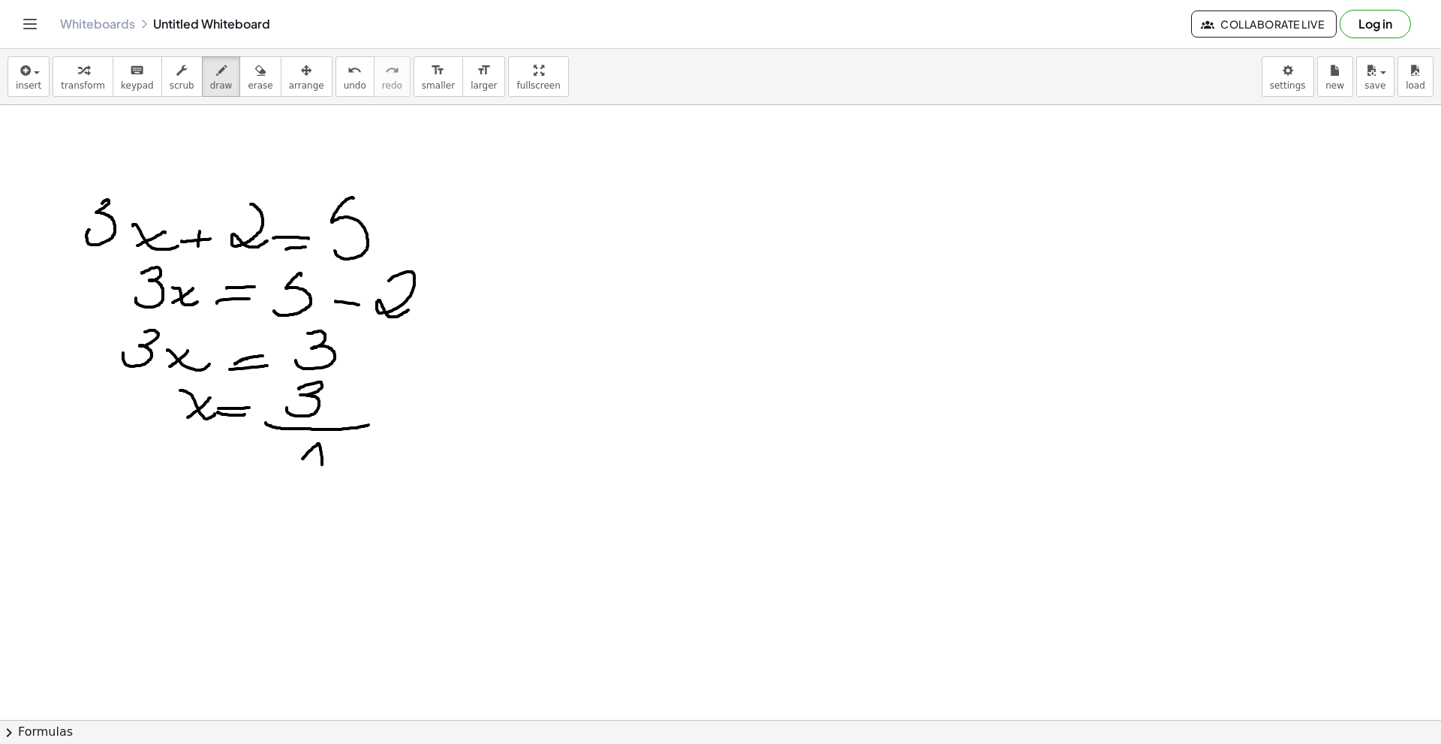
drag
click at [248, 90] on span "erase" at bounding box center [260, 85] width 25 height 11
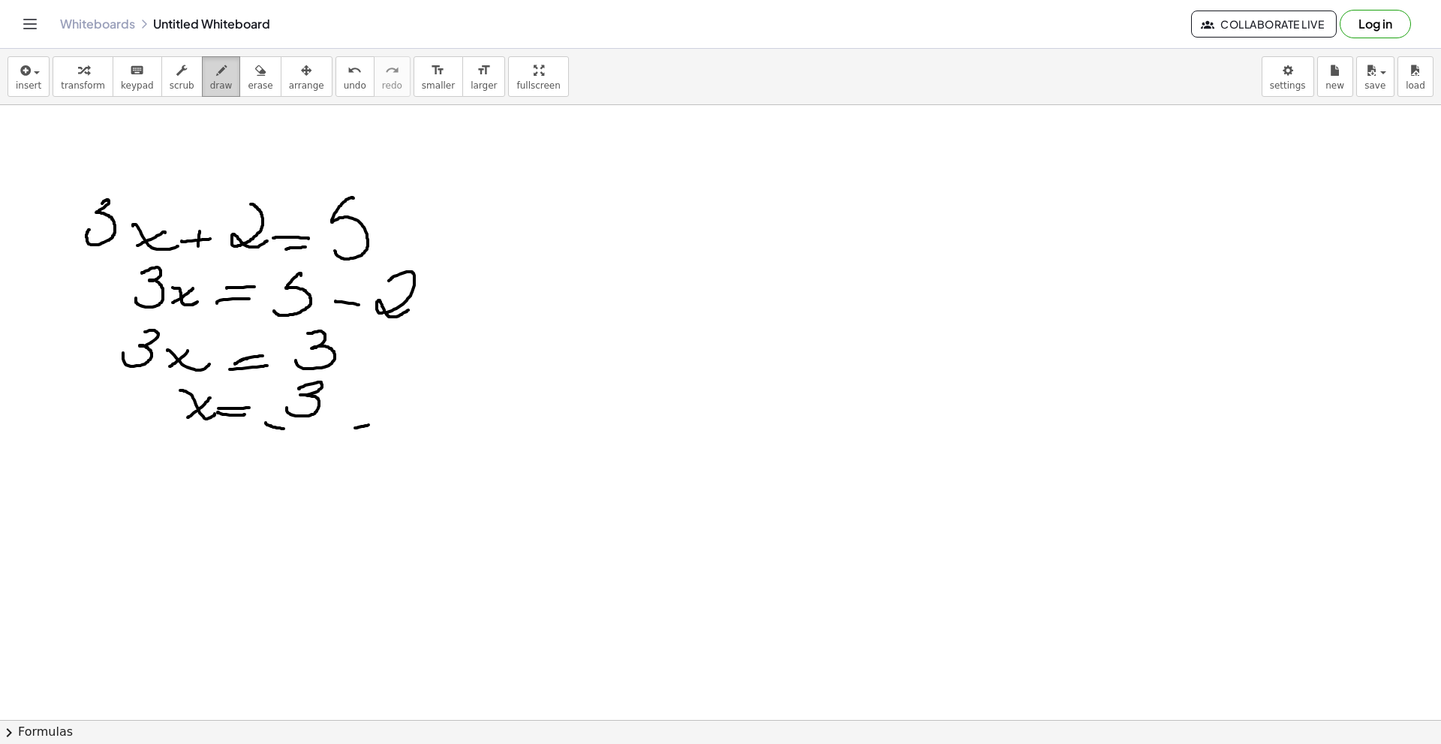
click at [210, 89] on span "draw" at bounding box center [221, 85] width 23 height 11
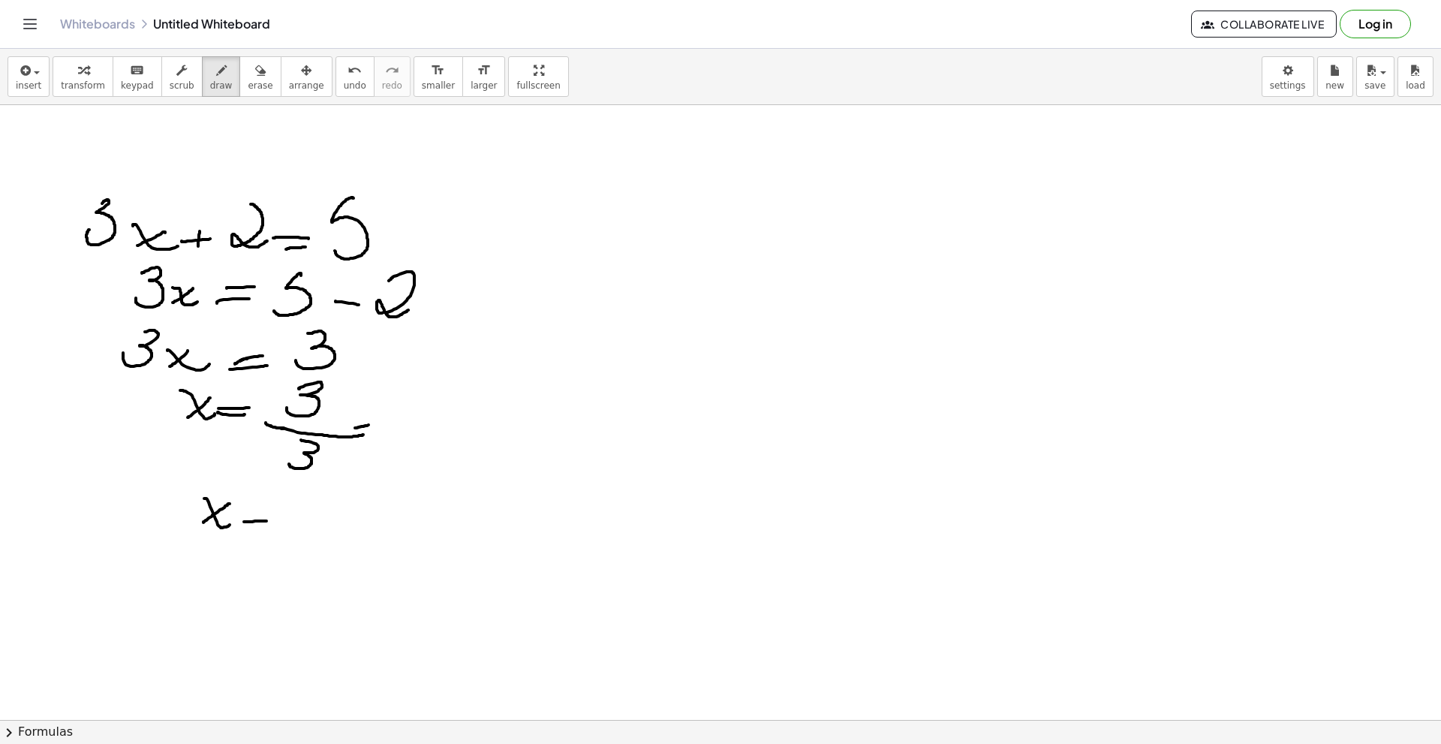
click at [206, 92] on button "draw" at bounding box center [221, 76] width 39 height 41
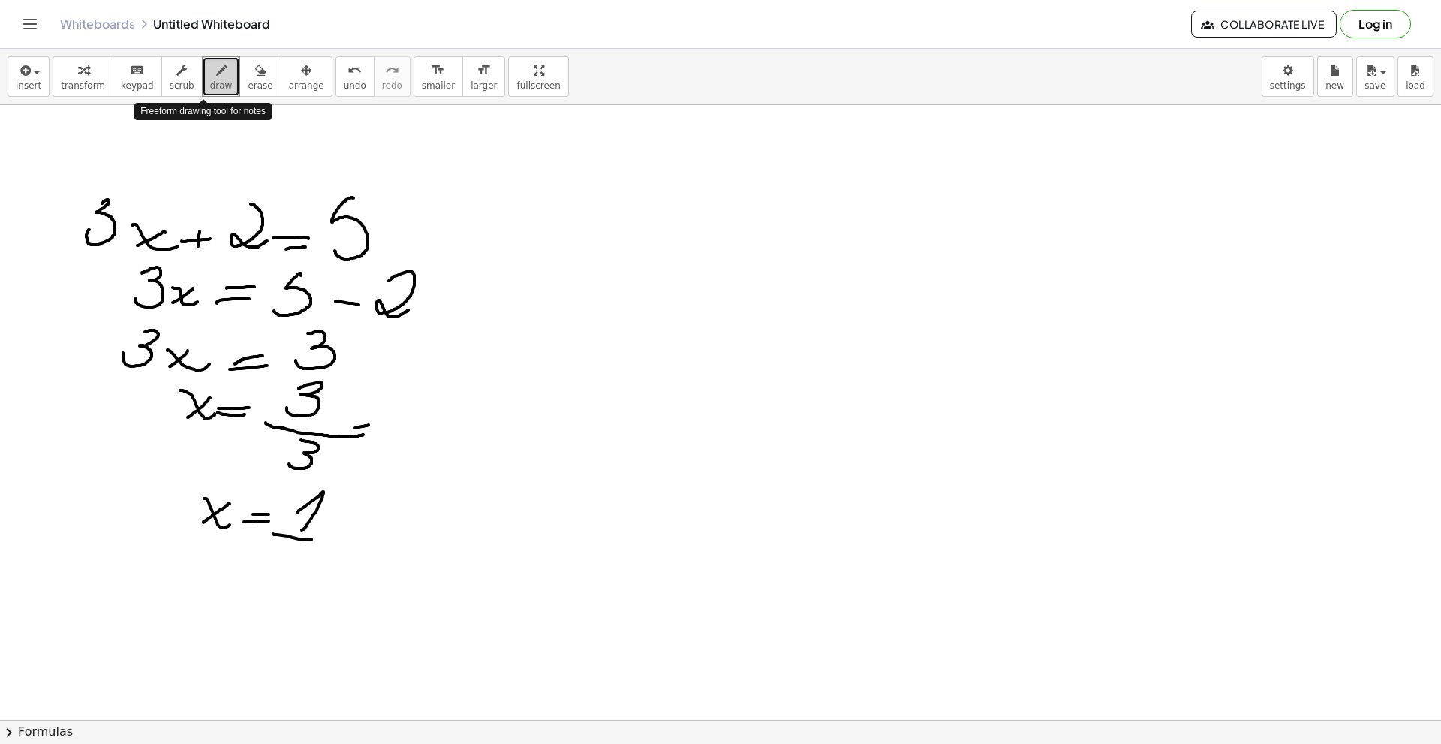
click at [206, 92] on button "draw" at bounding box center [221, 76] width 39 height 41
click at [1283, 86] on body "Graspable Math Activities Get Started Activity Bank Assigned Work Classes White…" at bounding box center [720, 372] width 1441 height 744
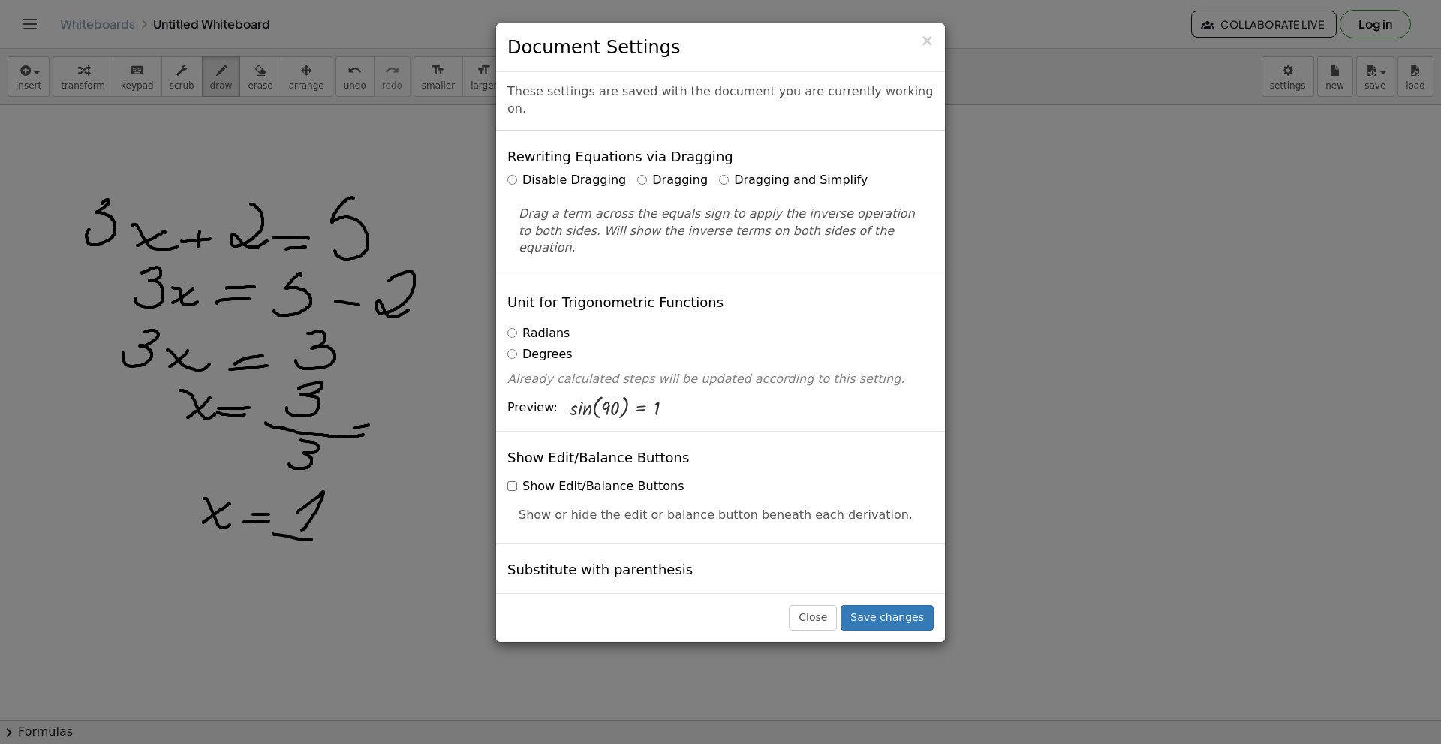
click at [1141, 211] on div "× Document Settings These settings are saved with the document you are currentl…" at bounding box center [720, 372] width 1441 height 744
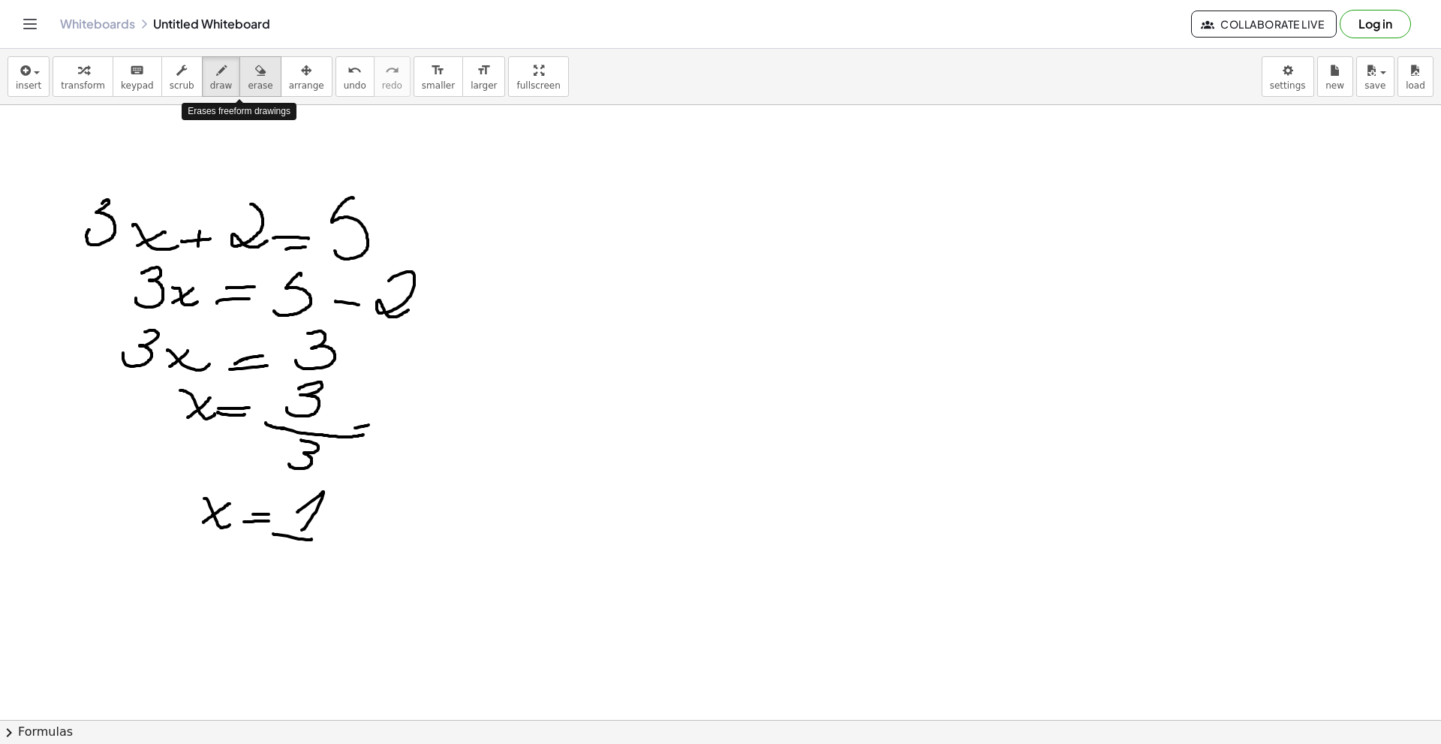
click at [248, 86] on span "erase" at bounding box center [260, 85] width 25 height 11
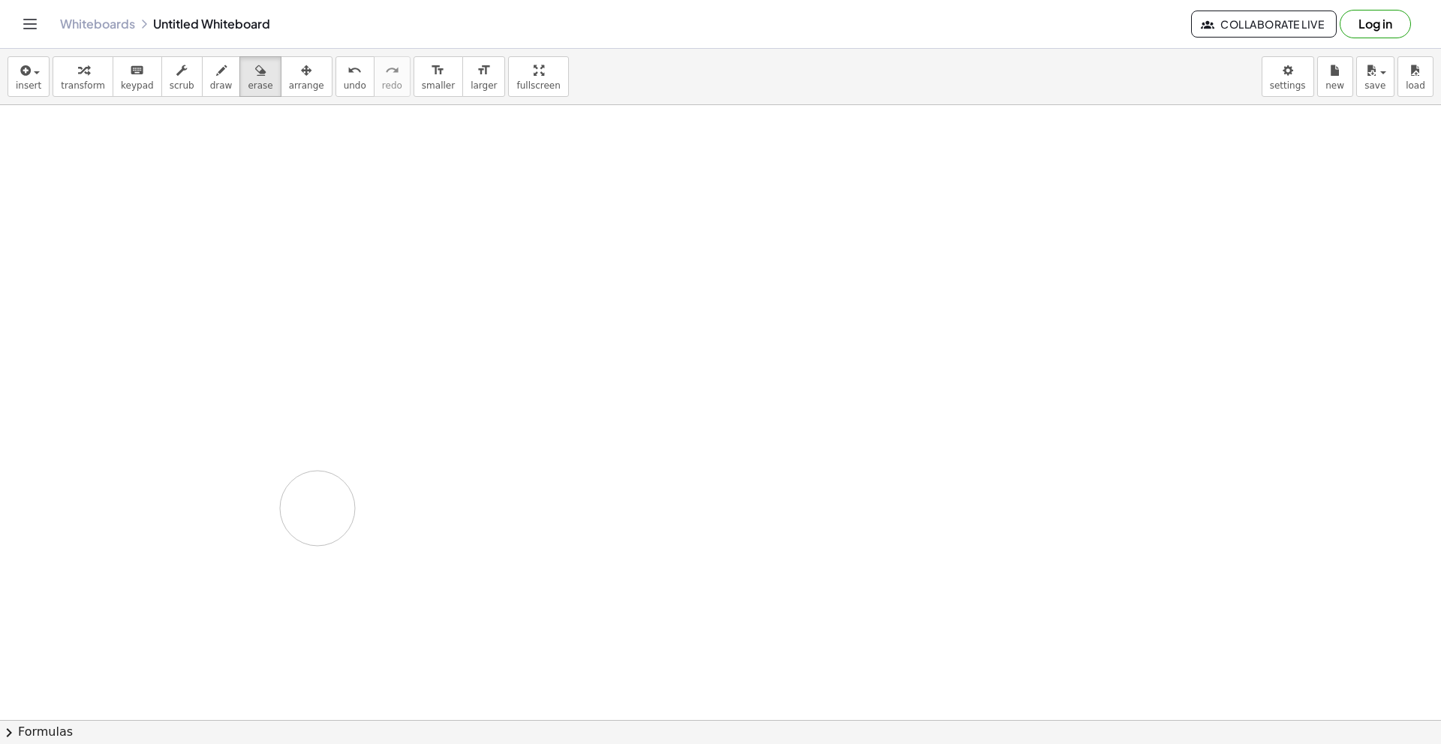
drag, startPoint x: 136, startPoint y: 249, endPoint x: 317, endPoint y: 508, distance: 316.3
